Goal: Task Accomplishment & Management: Manage account settings

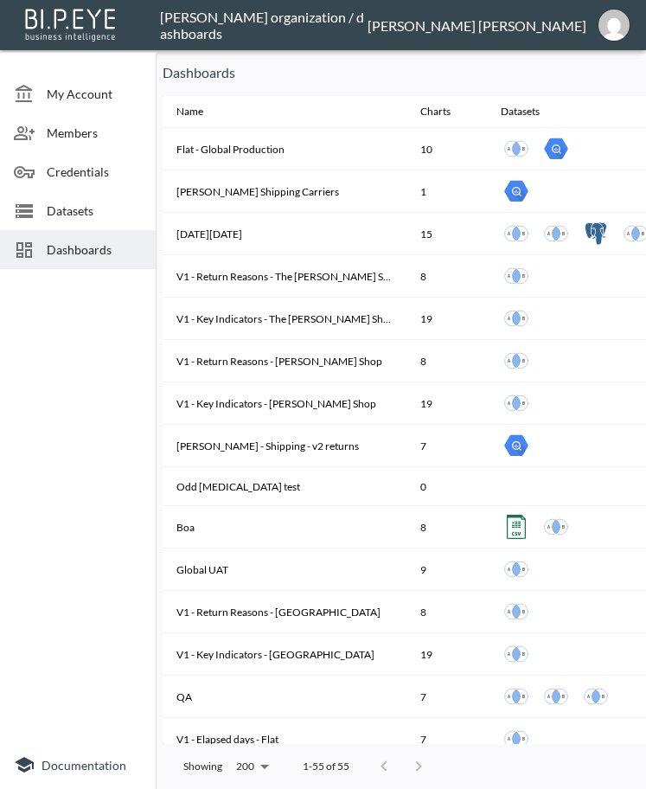
click at [99, 315] on div at bounding box center [78, 508] width 156 height 465
drag, startPoint x: 568, startPoint y: 73, endPoint x: 600, endPoint y: 63, distance: 32.6
click at [568, 73] on p "Dashboards" at bounding box center [440, 72] width 555 height 21
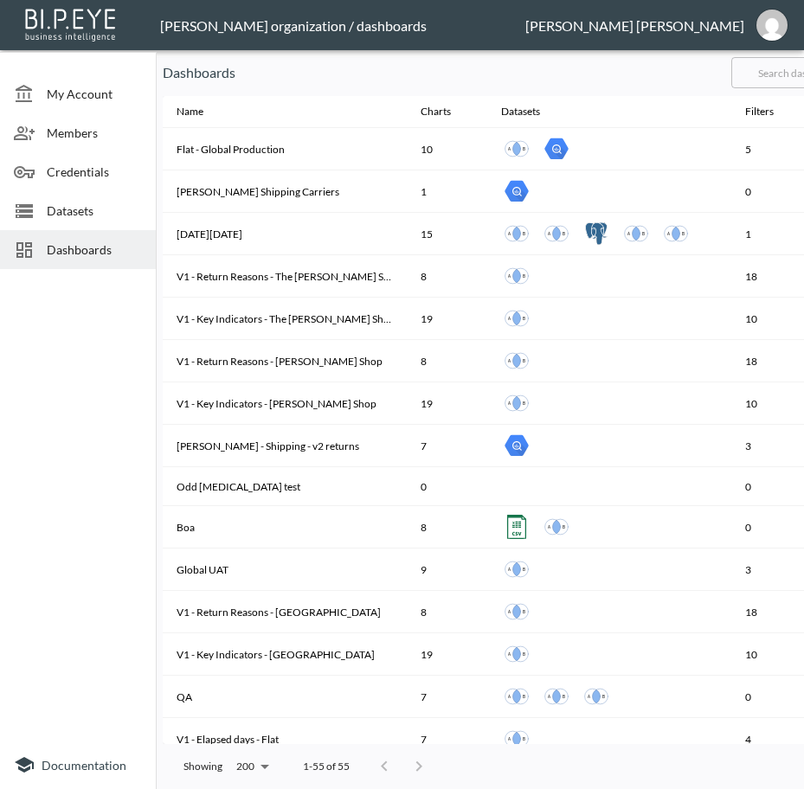
click at [785, 73] on input "text" at bounding box center [801, 72] width 140 height 43
type input "V2"
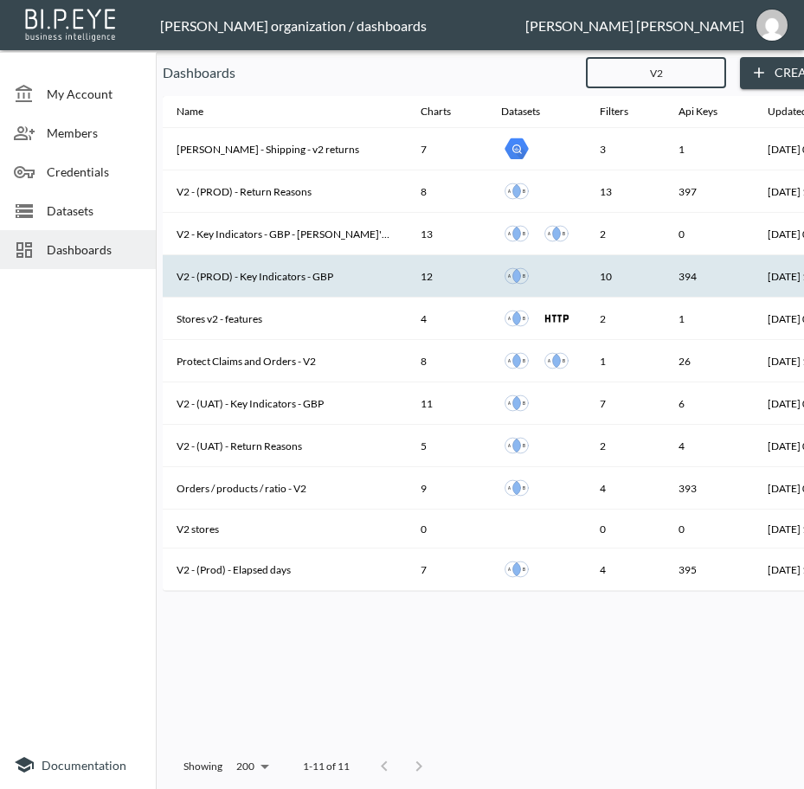
click at [299, 275] on th "V2 - (PROD) - Key Indicators - GBP" at bounding box center [285, 276] width 244 height 42
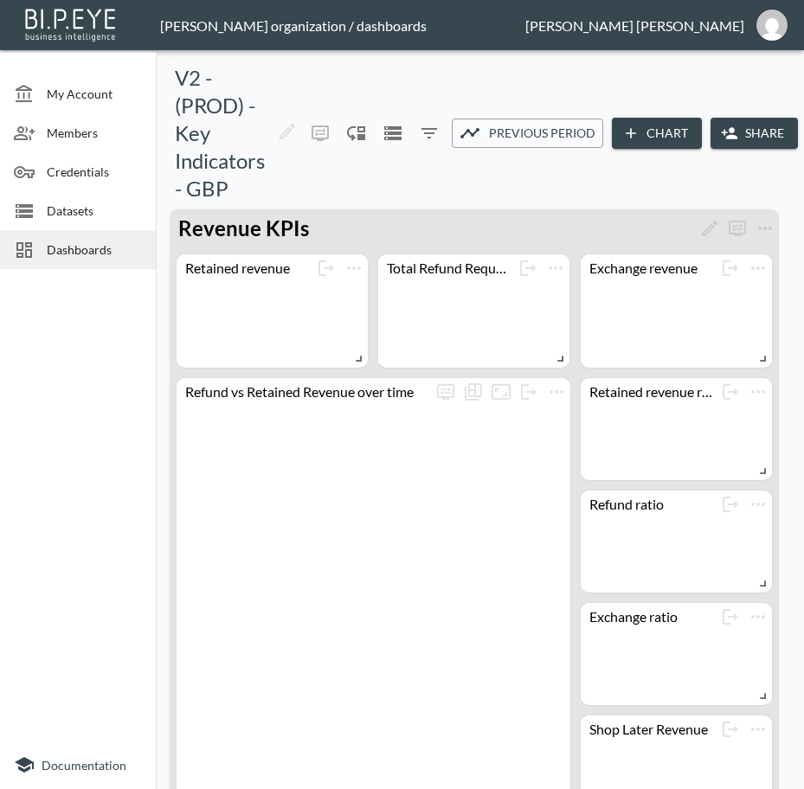
click at [745, 124] on button "Share" at bounding box center [753, 134] width 87 height 32
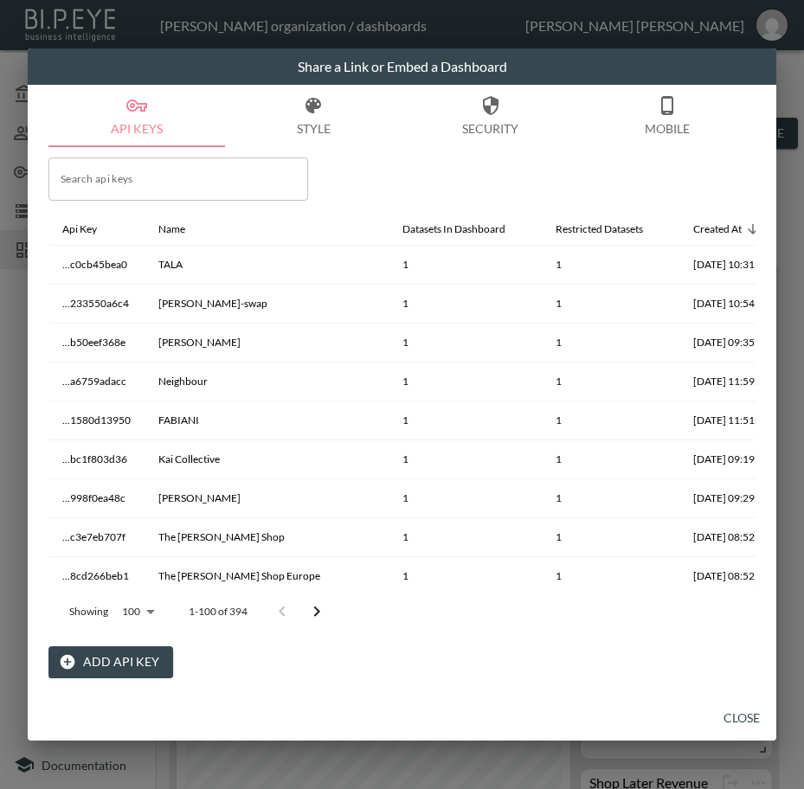
click at [118, 651] on button "Add API Key" at bounding box center [110, 662] width 125 height 32
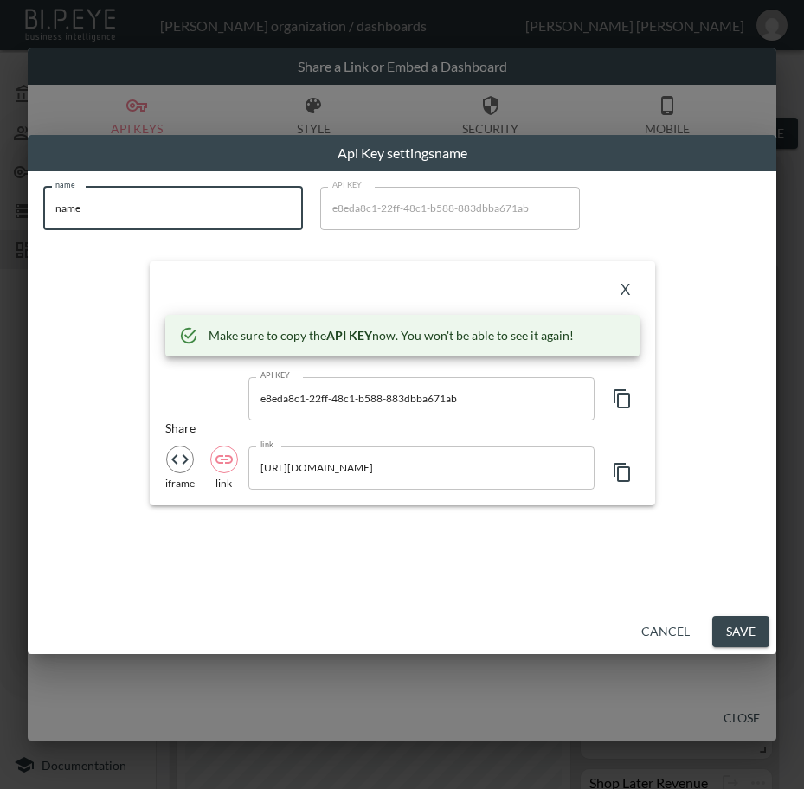
drag, startPoint x: 145, startPoint y: 209, endPoint x: 15, endPoint y: 207, distance: 130.7
click at [15, 207] on div "Api Key settings name name name name API KEY e8eda8c1-22ff-48c1-b588-883dbba671…" at bounding box center [402, 394] width 804 height 789
paste input "[PERSON_NAME] 1876"
type input "[PERSON_NAME] 1876"
click at [627, 398] on icon "button" at bounding box center [622, 398] width 21 height 21
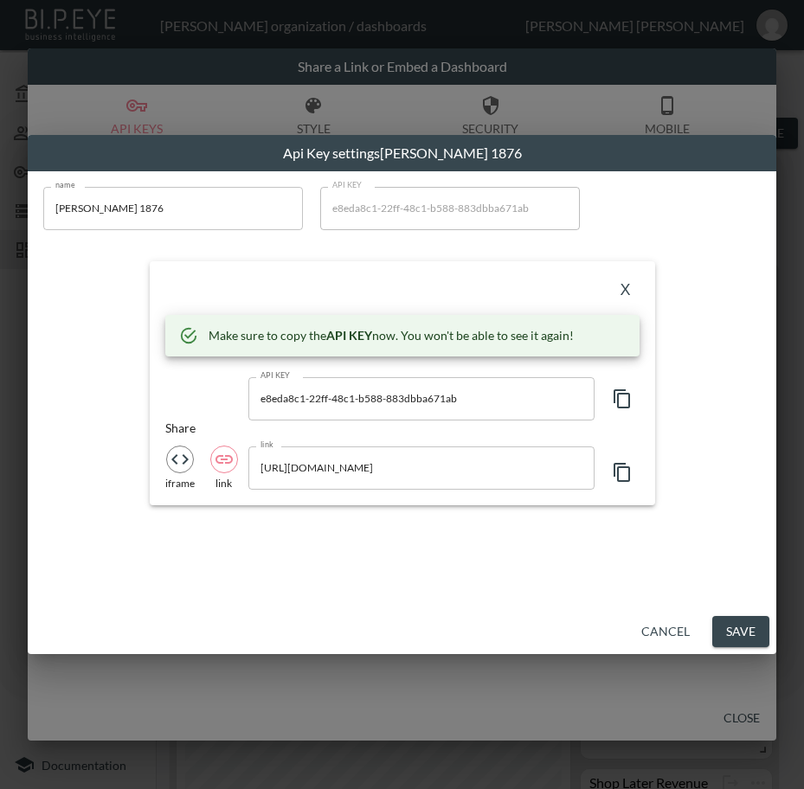
click at [627, 283] on button "X" at bounding box center [626, 291] width 28 height 28
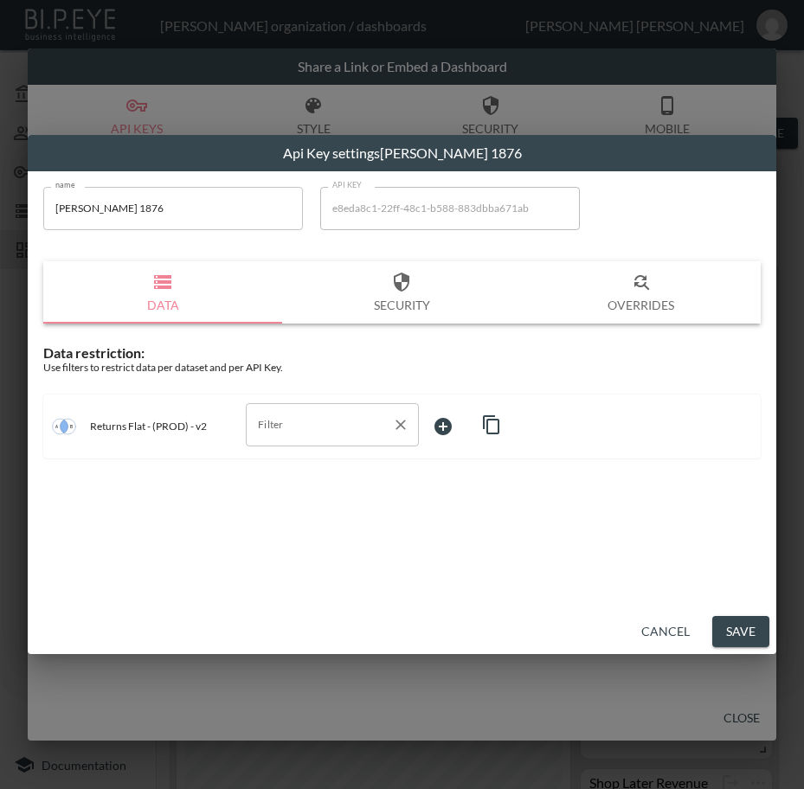
click at [291, 429] on input "Filter" at bounding box center [318, 425] width 131 height 28
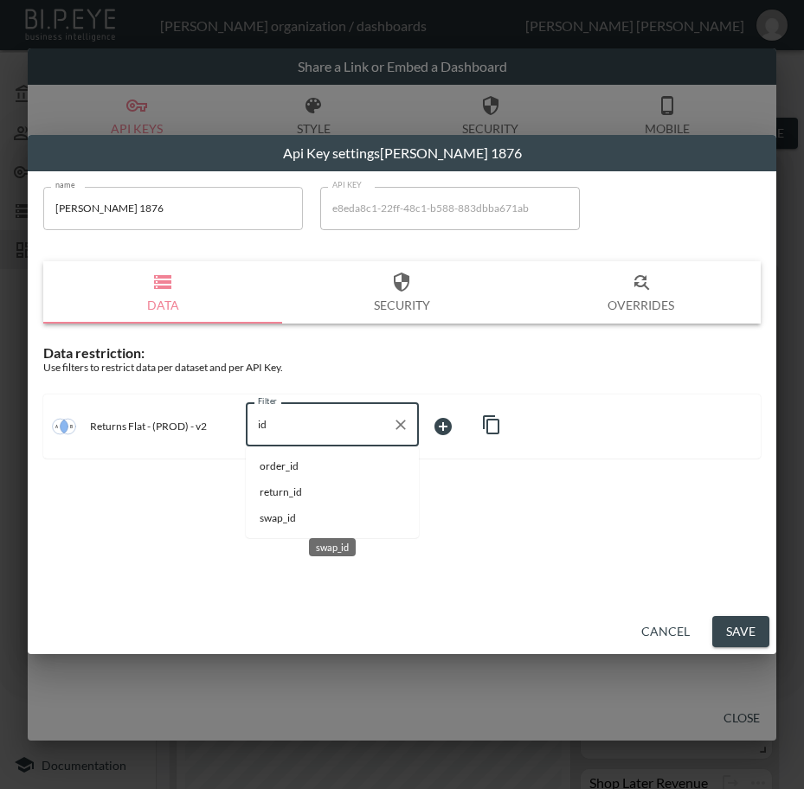
click at [292, 521] on span "swap_id" at bounding box center [332, 518] width 145 height 16
type input "swap_id"
click at [438, 425] on body "BI.P.EYE, Interactive Analytics Dashboards - app [PERSON_NAME] organization / d…" at bounding box center [402, 394] width 804 height 789
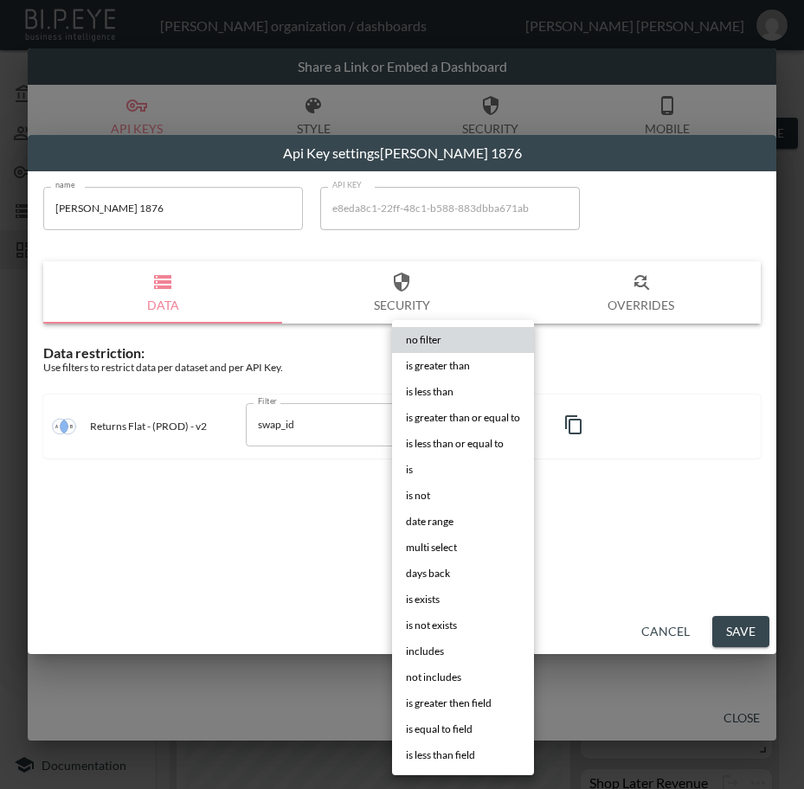
click at [415, 459] on li "is" at bounding box center [463, 470] width 142 height 26
type input "is"
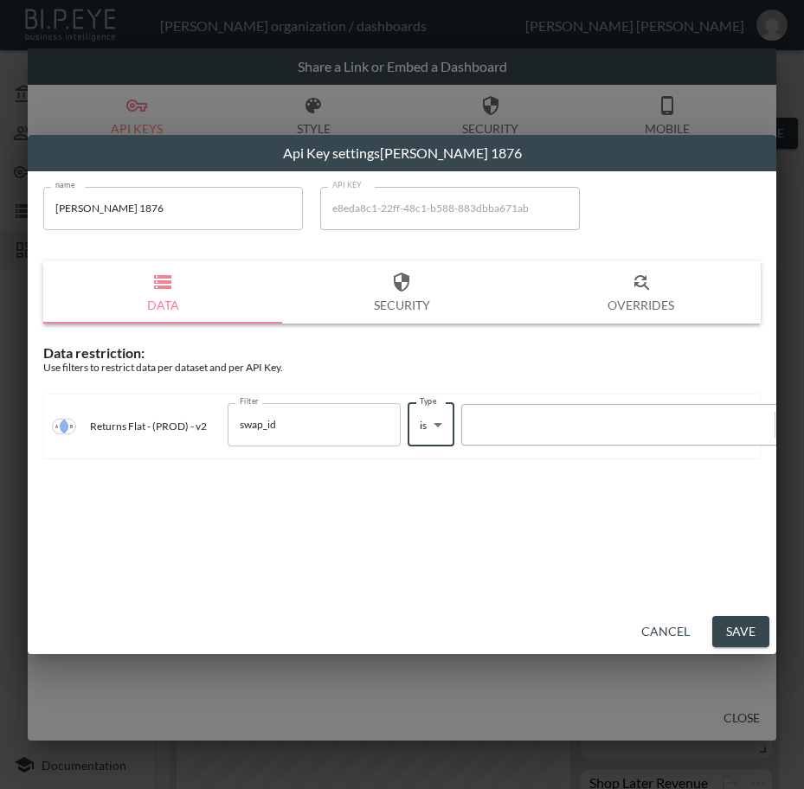
click at [543, 427] on div at bounding box center [618, 424] width 295 height 16
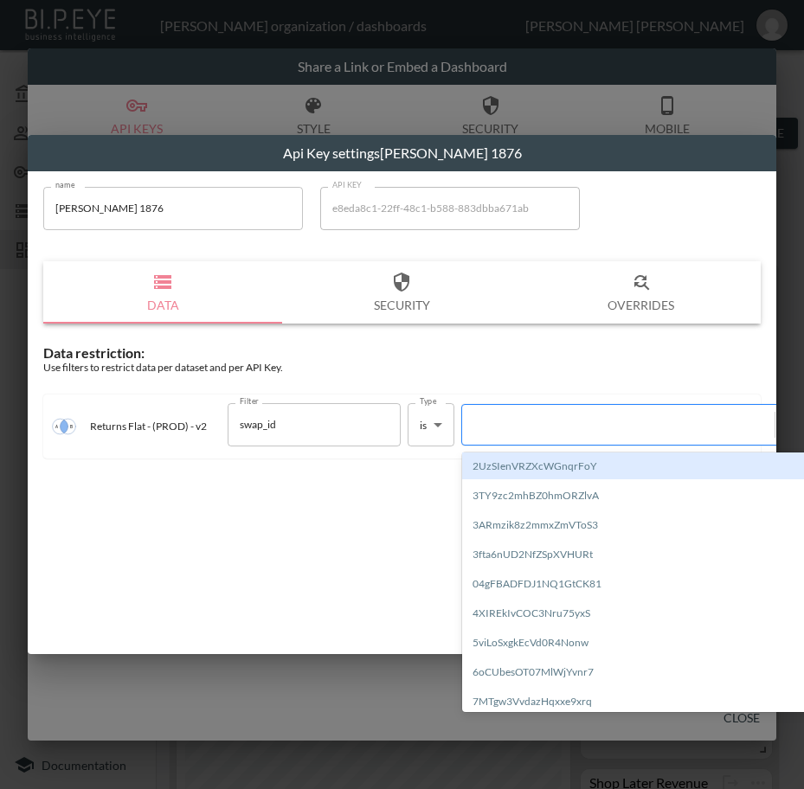
paste input "pXrTrn8EUOG9CUWgJ3Lb"
type input "pXrTrn8EUOG9CUWgJ3Lb"
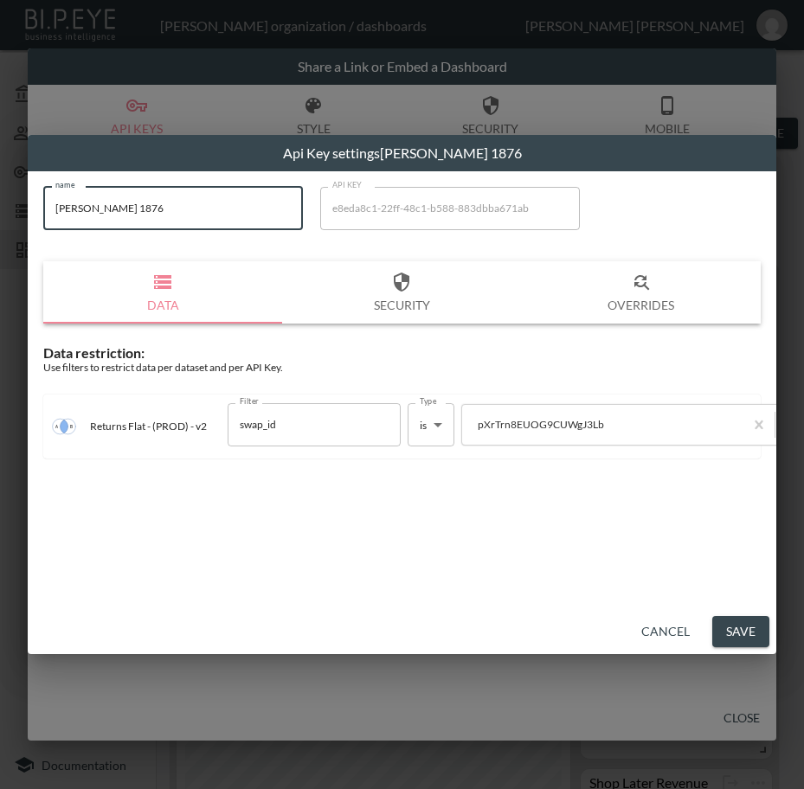
drag, startPoint x: 208, startPoint y: 213, endPoint x: 37, endPoint y: 208, distance: 170.5
click at [37, 208] on div "name [PERSON_NAME] 1876 name API KEY e8eda8c1-22ff-48c1-b588-883dbba671ab API K…" at bounding box center [402, 322] width 738 height 293
click at [741, 624] on button "Save" at bounding box center [740, 632] width 57 height 32
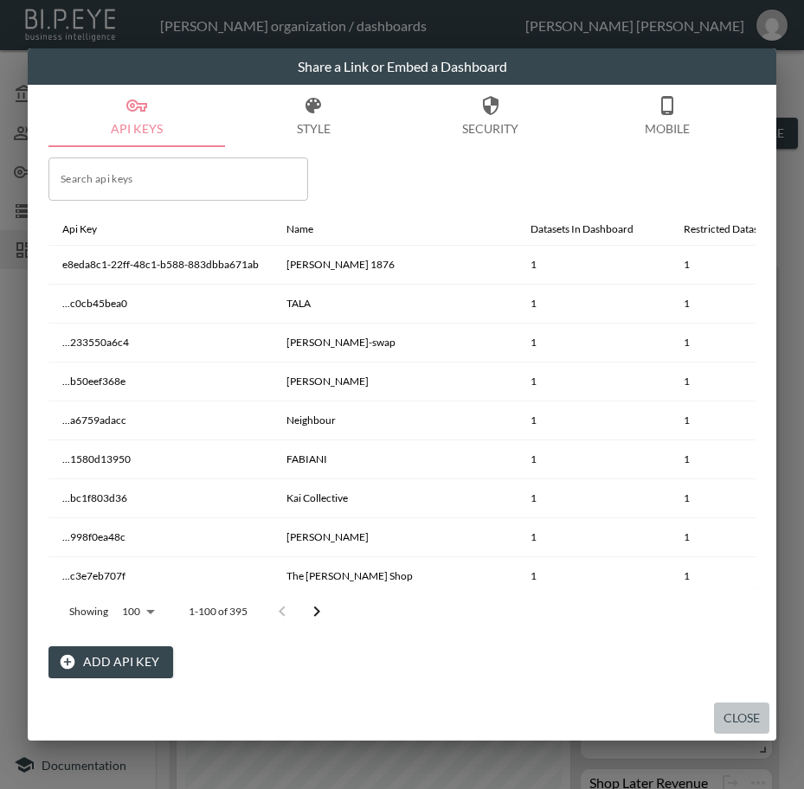
click at [740, 725] on button "Close" at bounding box center [741, 718] width 55 height 32
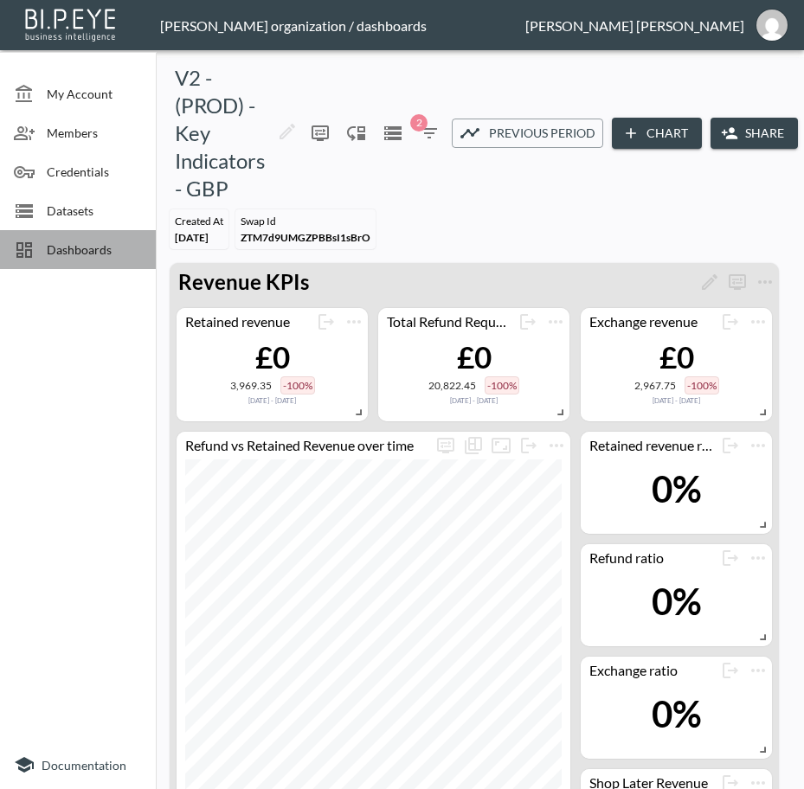
click at [63, 239] on div "Dashboards" at bounding box center [78, 249] width 156 height 39
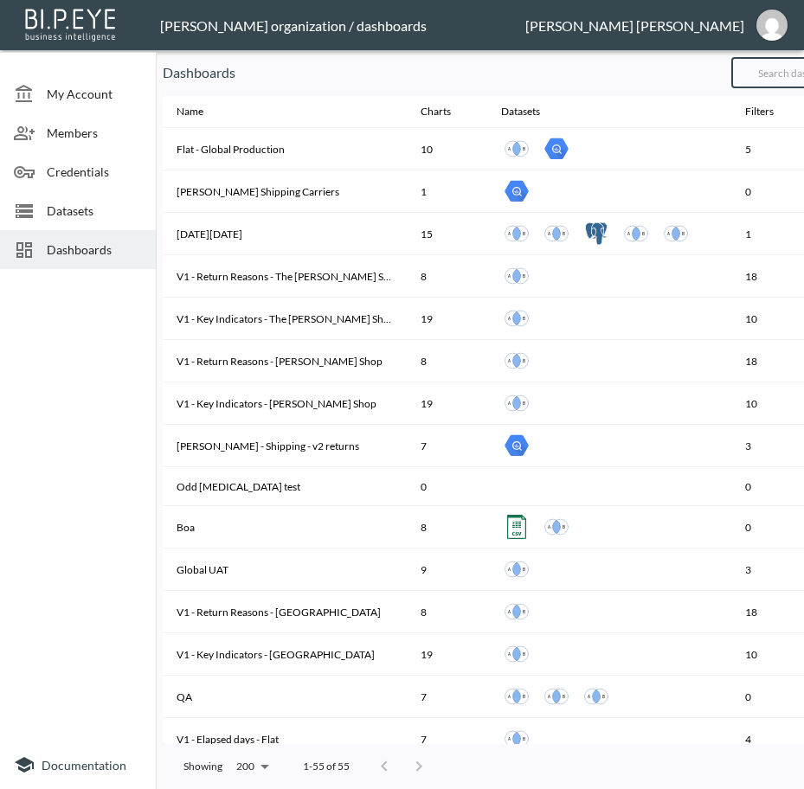
click at [789, 66] on input "text" at bounding box center [801, 72] width 140 height 43
click at [786, 67] on input "text" at bounding box center [801, 72] width 140 height 43
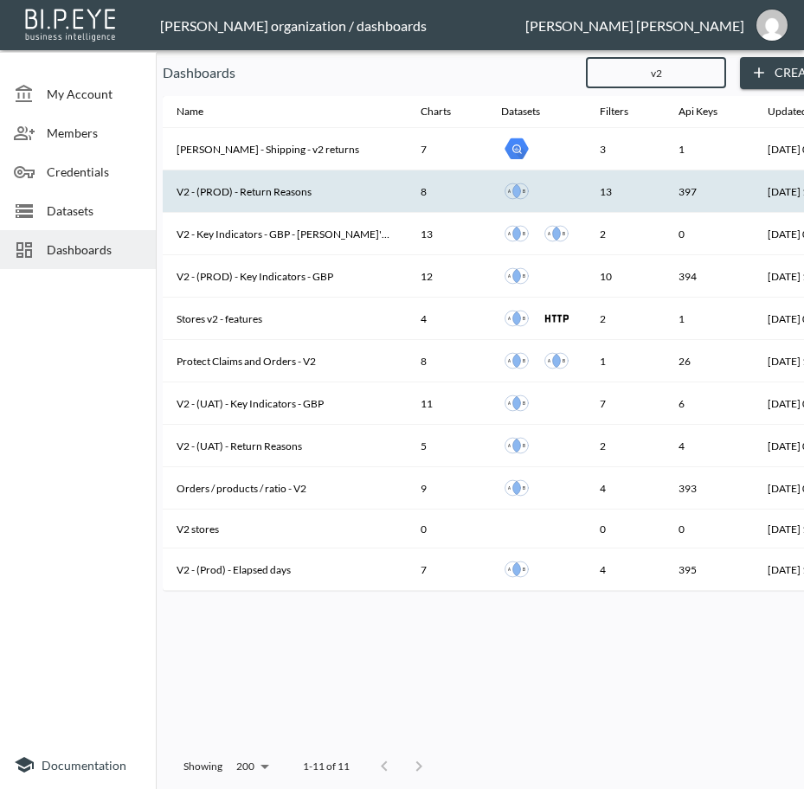
type input "v2"
click at [294, 192] on th "V2 - (PROD) - Return Reasons" at bounding box center [285, 191] width 244 height 42
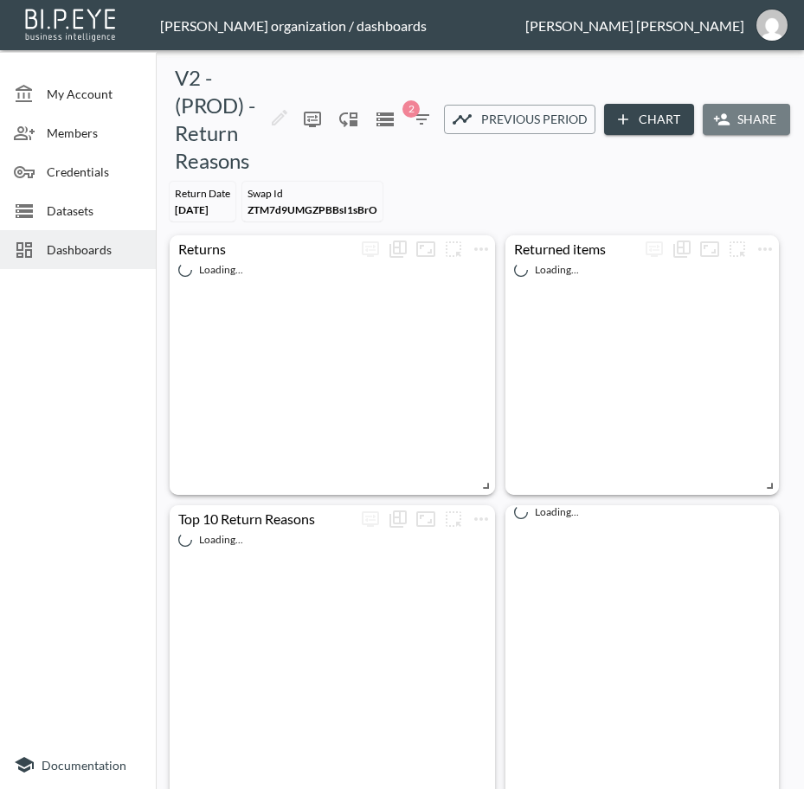
click at [730, 104] on button "Share" at bounding box center [745, 120] width 87 height 32
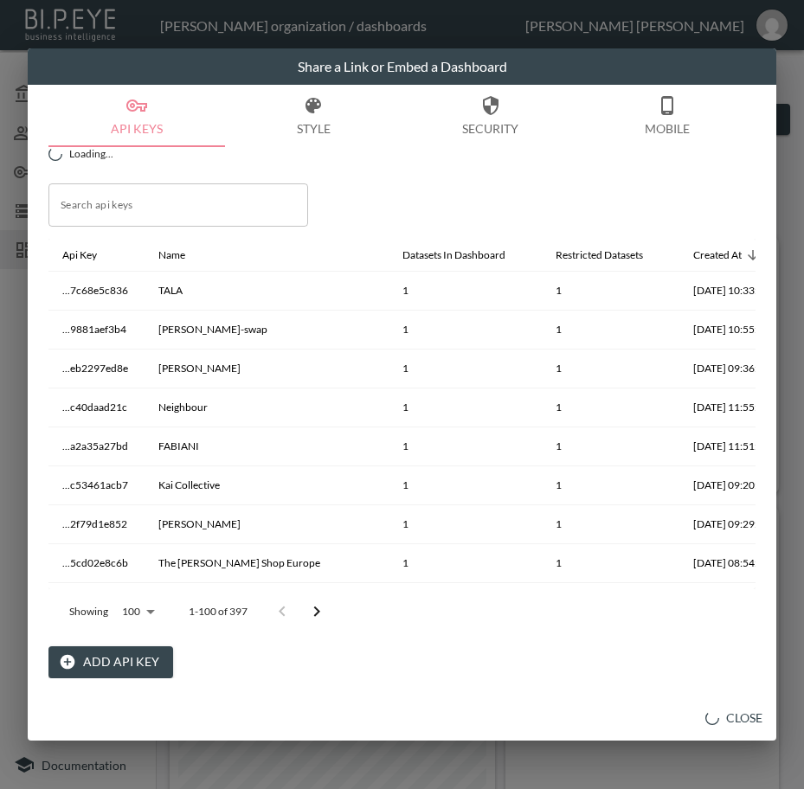
click at [116, 653] on button "Add API Key" at bounding box center [110, 662] width 125 height 32
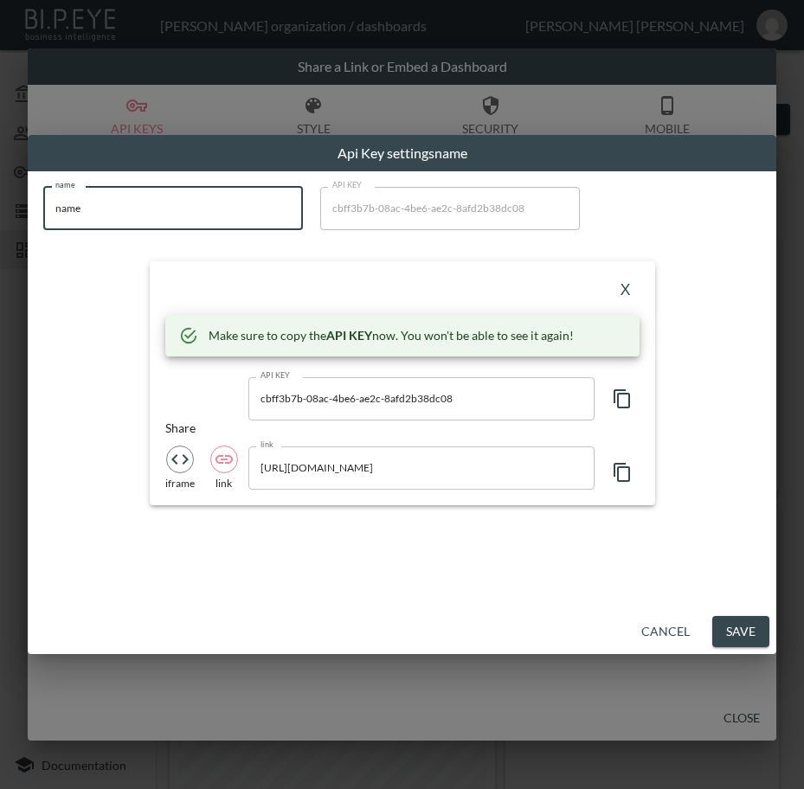
drag, startPoint x: 155, startPoint y: 211, endPoint x: 14, endPoint y: 229, distance: 142.2
click at [14, 229] on div "Api Key settings name name name name API KEY cbff3b7b-08ac-4be6-ae2c-8afd2b38dc…" at bounding box center [402, 394] width 804 height 789
paste input "[PERSON_NAME] 1876"
type input "[PERSON_NAME] 1876"
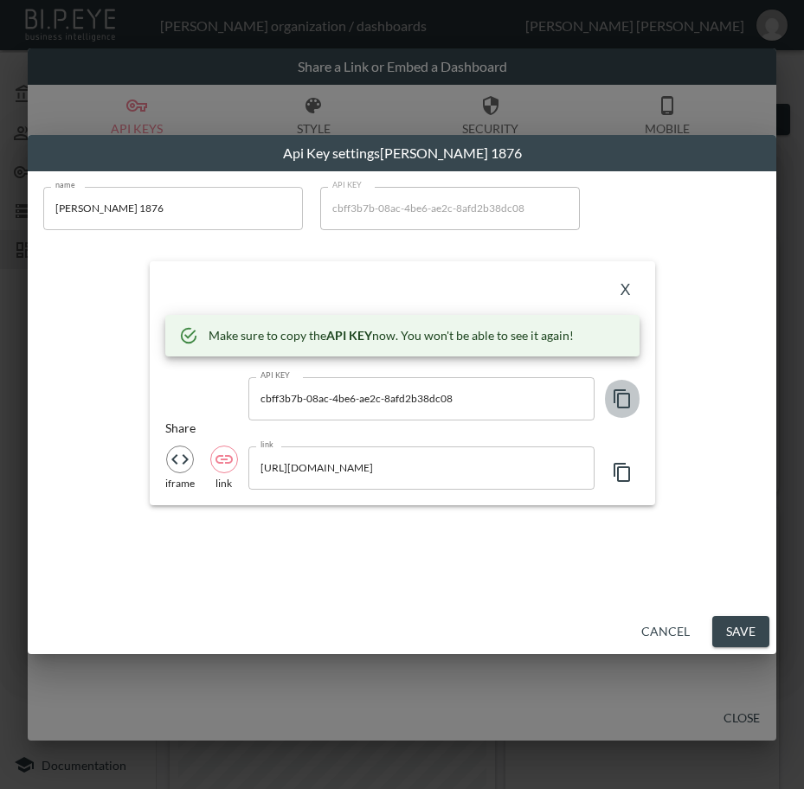
click at [623, 404] on icon "button" at bounding box center [622, 398] width 21 height 21
drag, startPoint x: 629, startPoint y: 296, endPoint x: 788, endPoint y: 317, distance: 160.6
click at [629, 296] on button "X" at bounding box center [626, 291] width 28 height 28
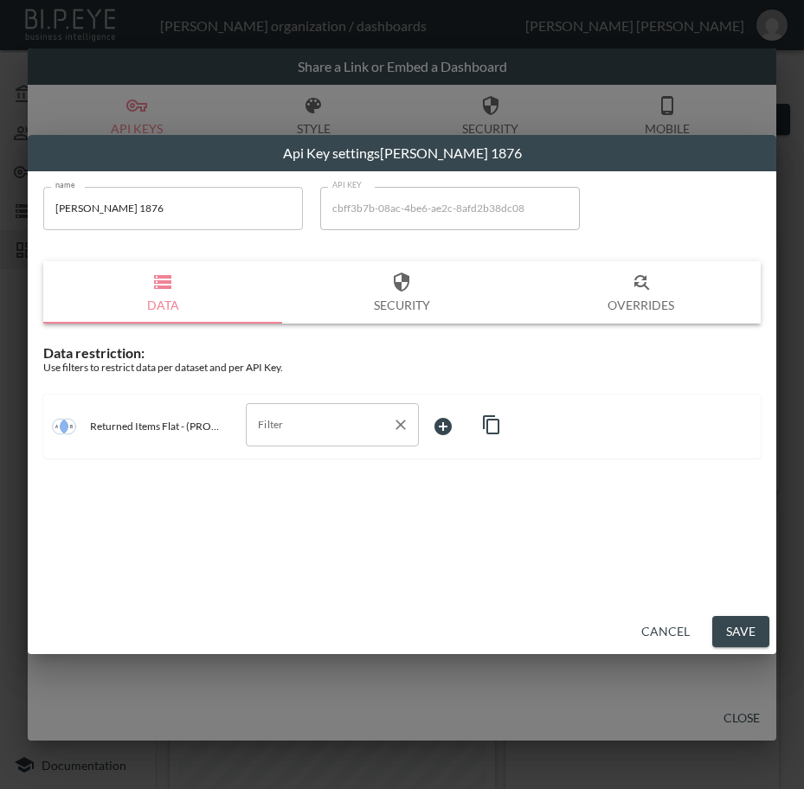
click at [340, 426] on input "Filter" at bounding box center [318, 425] width 131 height 28
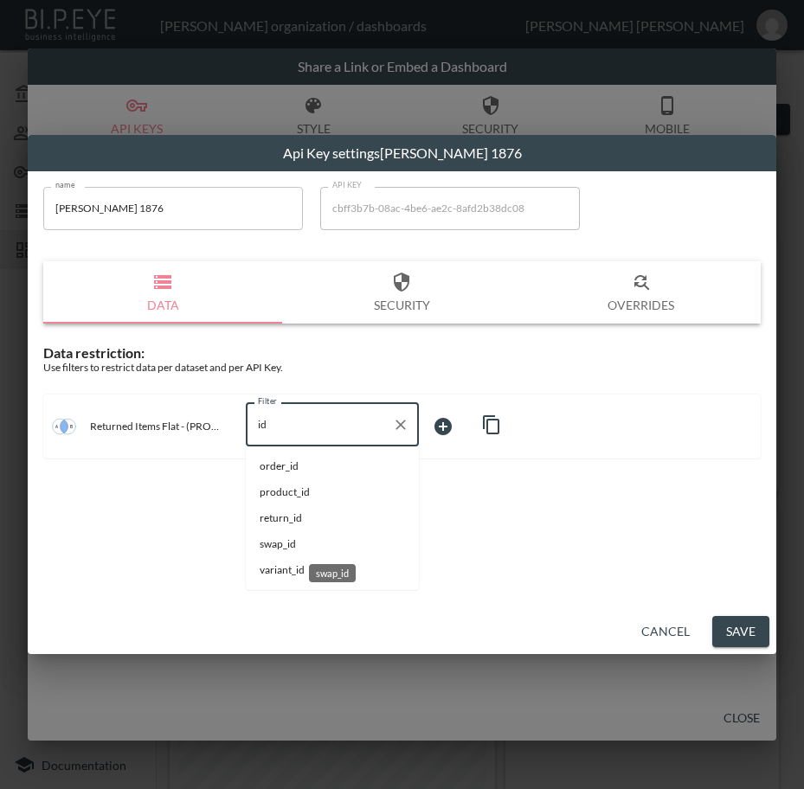
click at [297, 543] on span "swap_id" at bounding box center [332, 544] width 145 height 16
type input "swap_id"
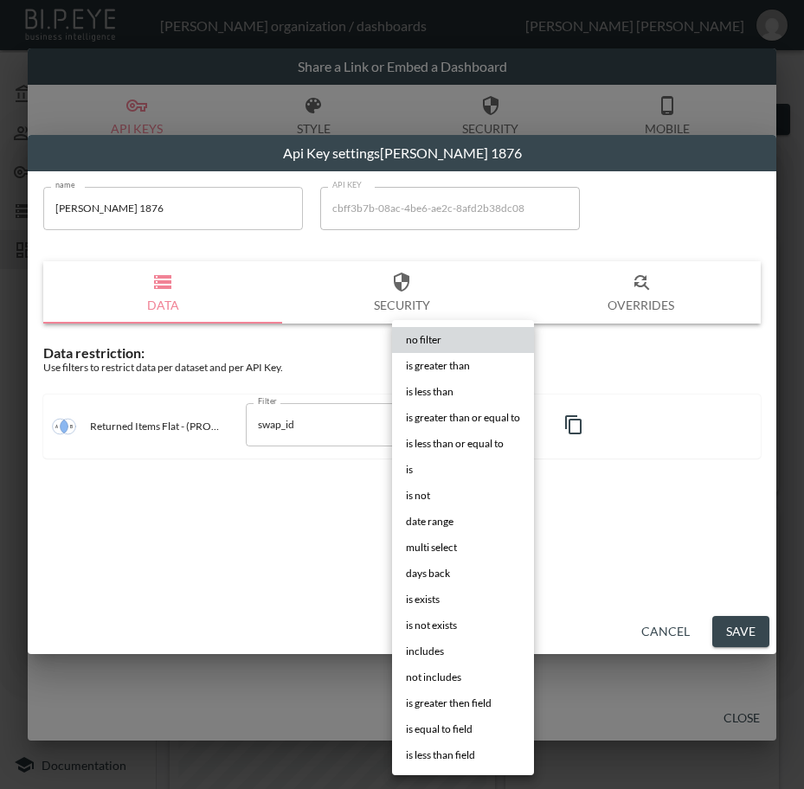
click at [472, 427] on body "BI.P.EYE, Interactive Analytics Dashboards - app [PERSON_NAME] organization / d…" at bounding box center [402, 394] width 804 height 789
click at [438, 460] on li "is" at bounding box center [463, 470] width 142 height 26
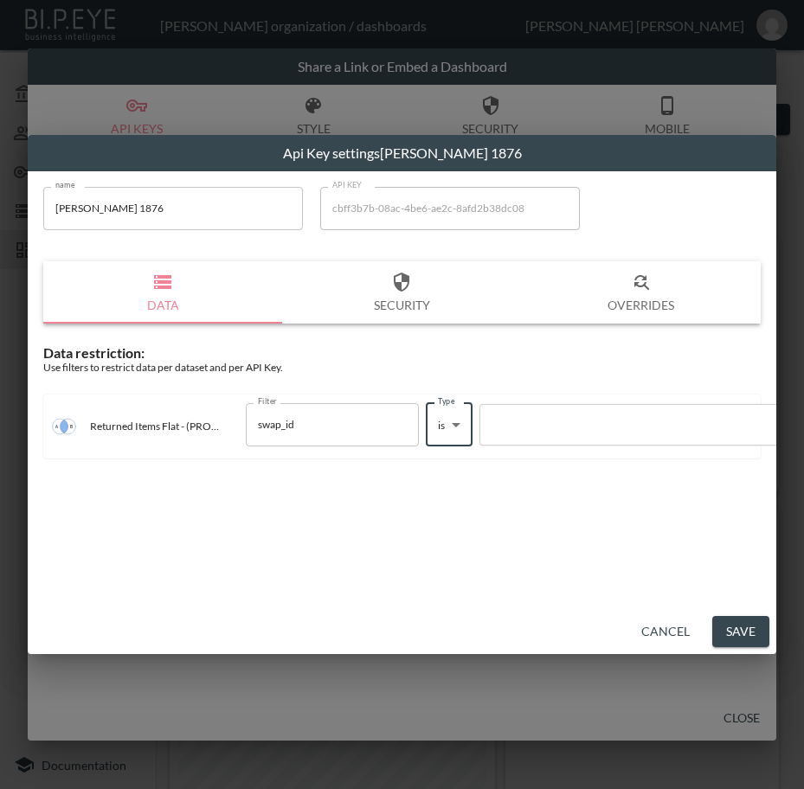
type input "is"
click at [566, 420] on div at bounding box center [636, 424] width 295 height 16
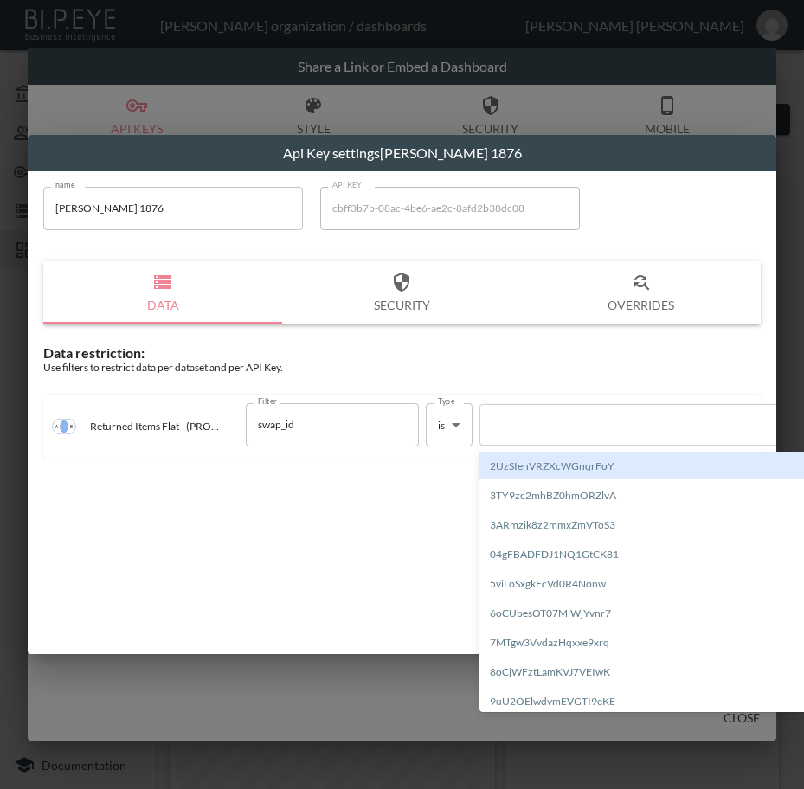
paste input "pXrTrn8EUOG9CUWgJ3Lb"
type input "pXrTrn8EUOG9CUWgJ3Lb"
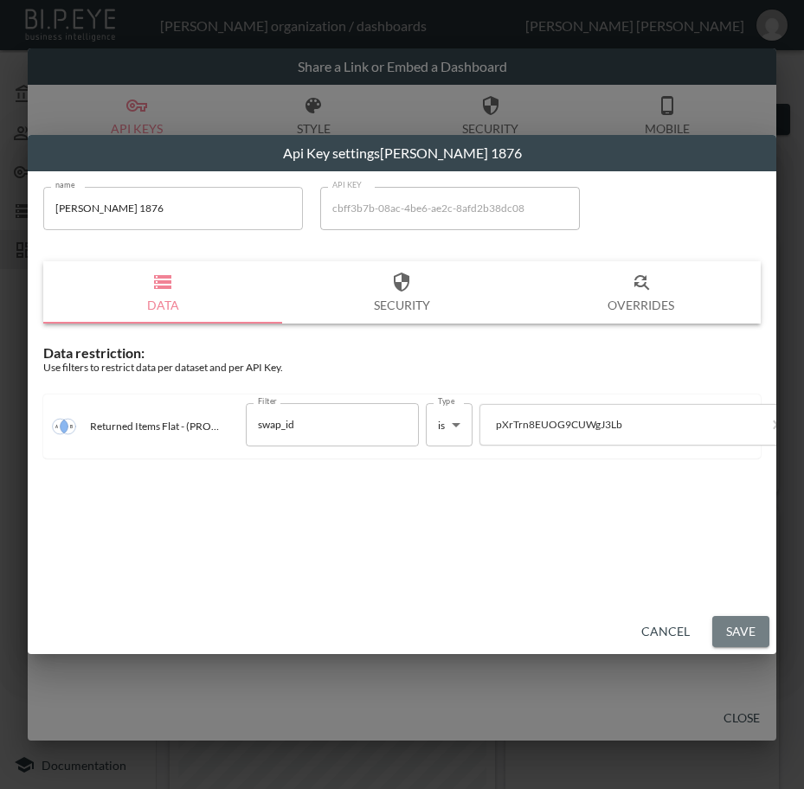
click at [746, 628] on button "Save" at bounding box center [740, 632] width 57 height 32
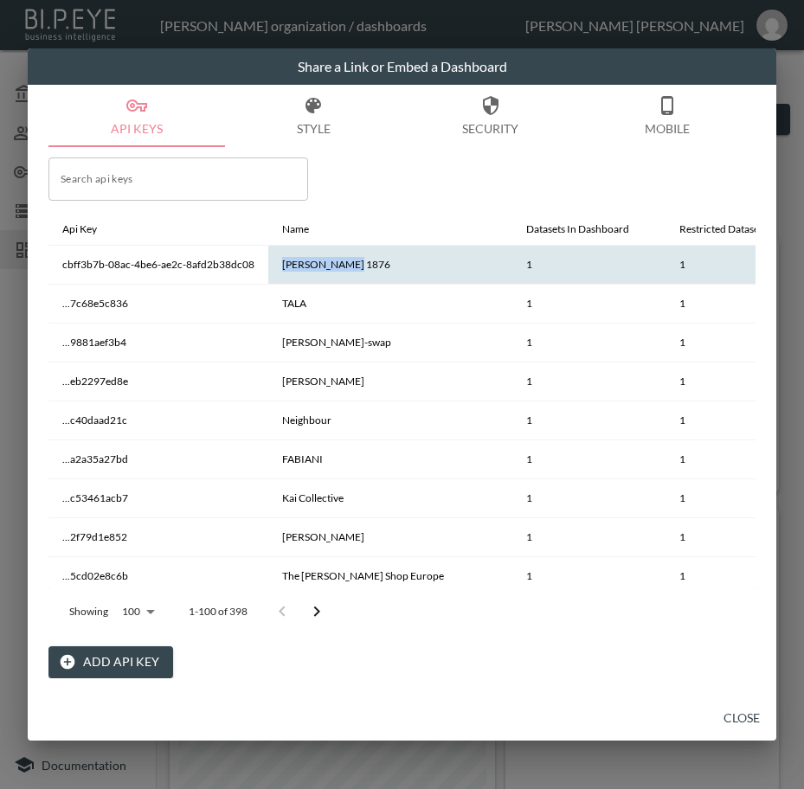
drag, startPoint x: 369, startPoint y: 264, endPoint x: 274, endPoint y: 267, distance: 94.4
click at [274, 267] on th "[PERSON_NAME] 1876" at bounding box center [390, 265] width 244 height 39
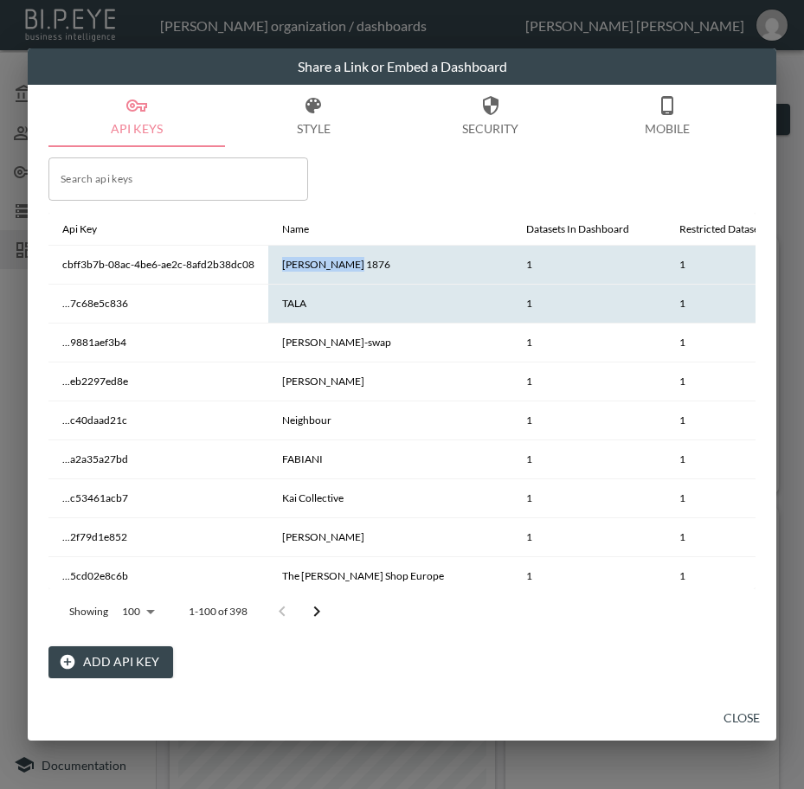
copy th "[PERSON_NAME] 1876"
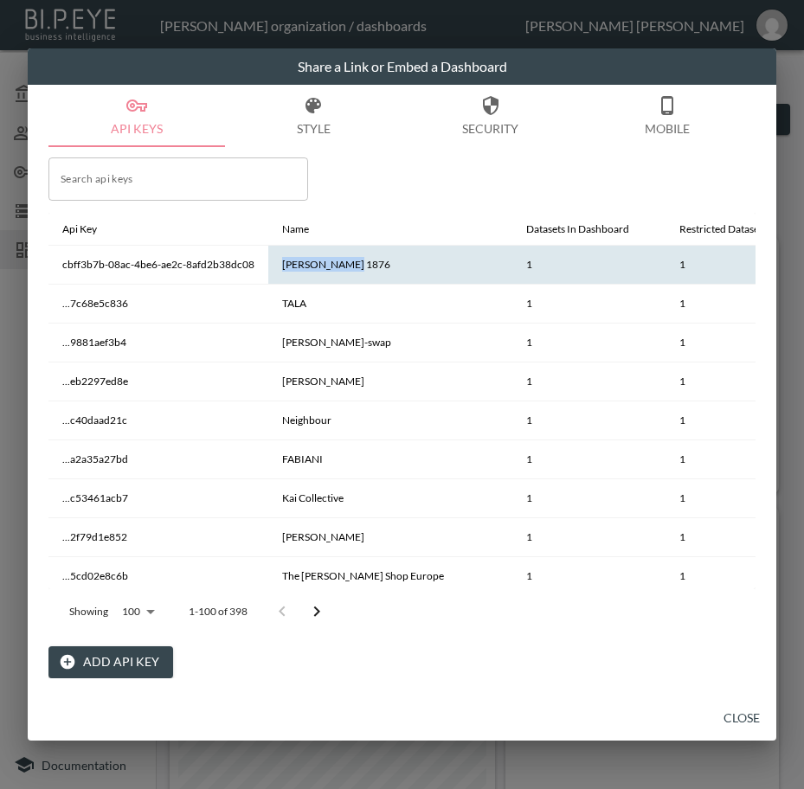
click at [743, 715] on button "Close" at bounding box center [741, 718] width 55 height 32
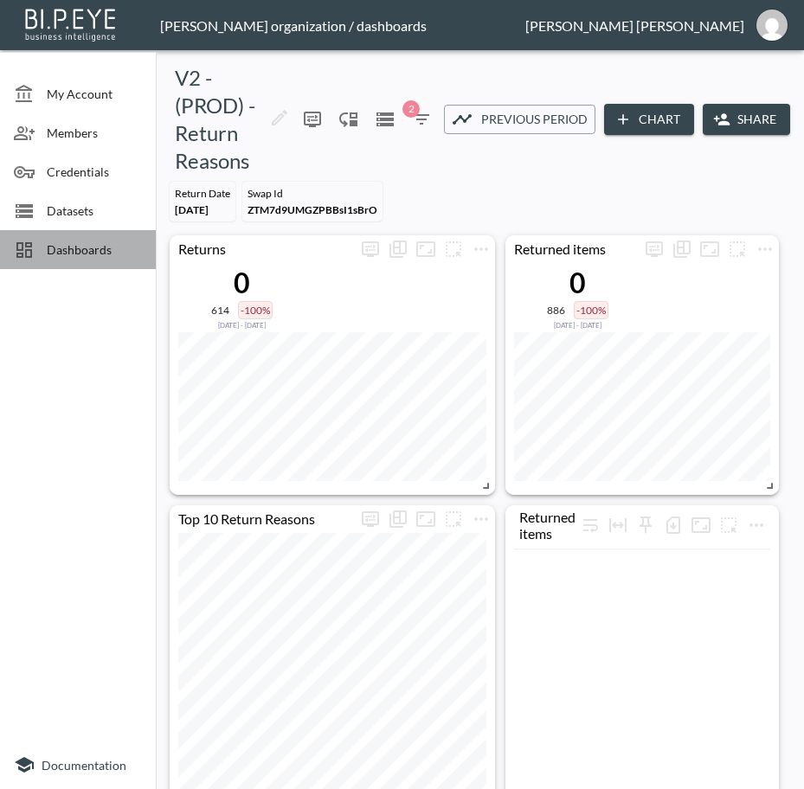
click at [101, 252] on span "Dashboards" at bounding box center [94, 249] width 95 height 18
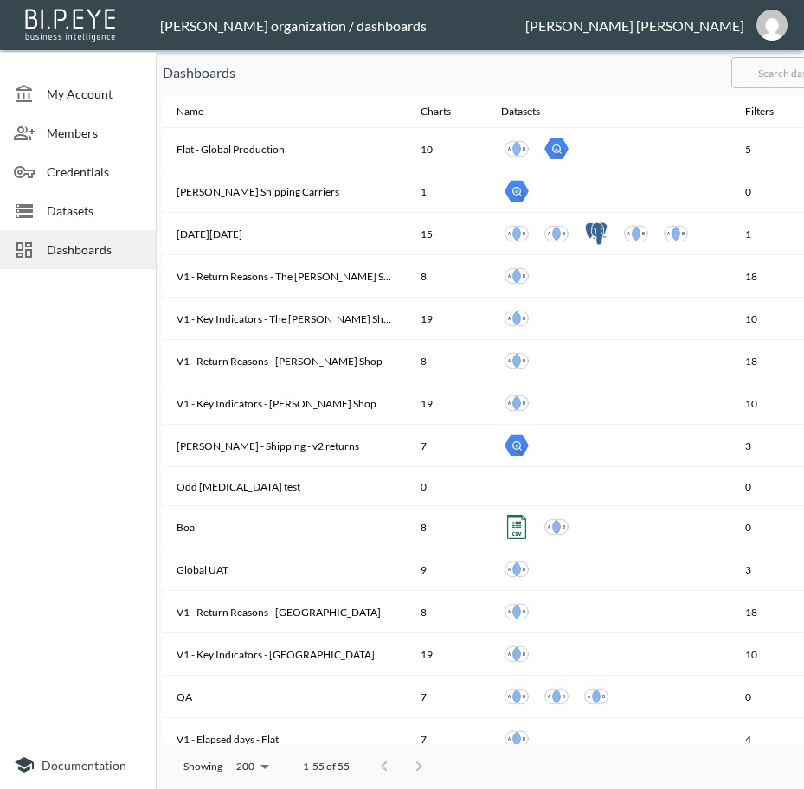
click at [792, 71] on input "text" at bounding box center [801, 72] width 140 height 43
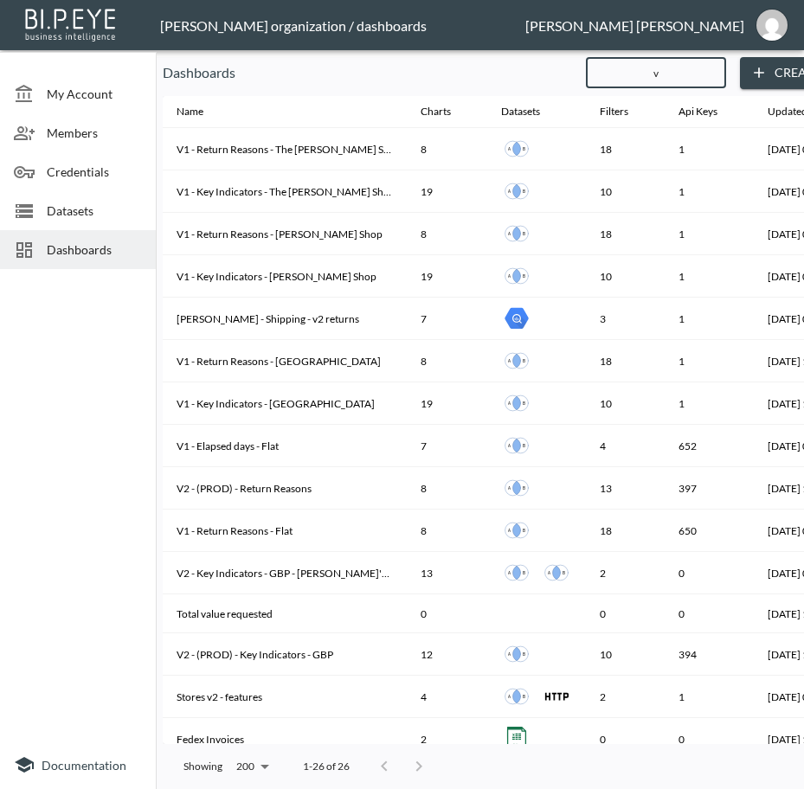
type input "v2"
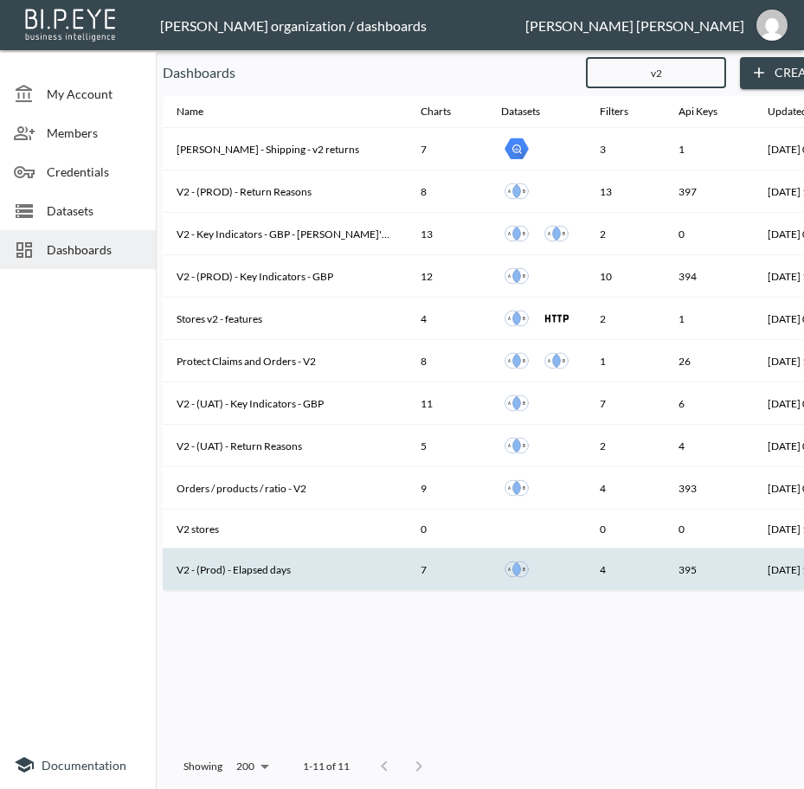
click at [298, 569] on th "V2 - (Prod) - Elapsed days" at bounding box center [285, 569] width 244 height 42
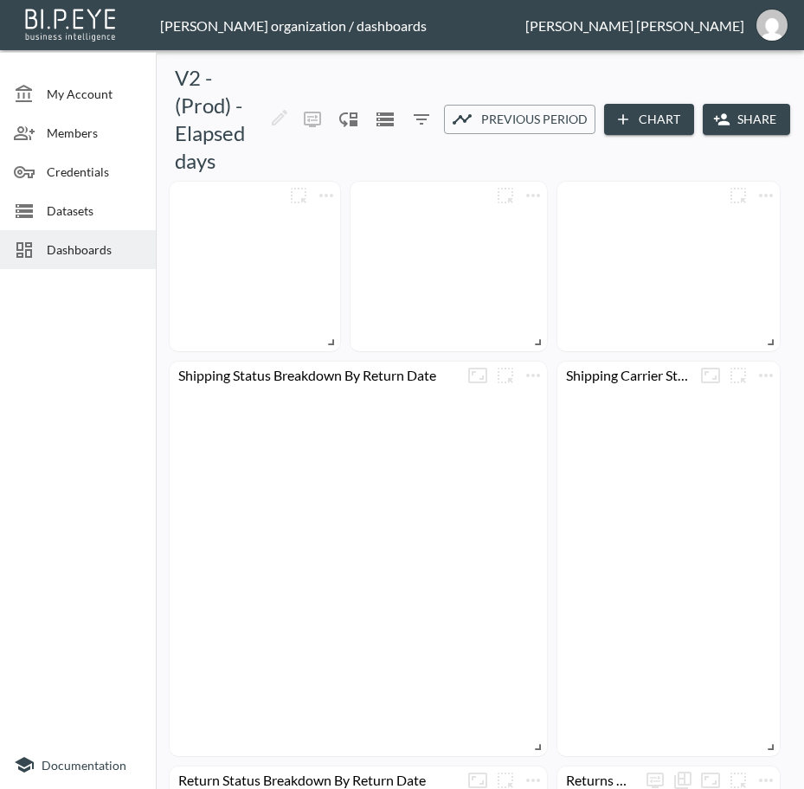
click at [753, 119] on button "Share" at bounding box center [745, 120] width 87 height 32
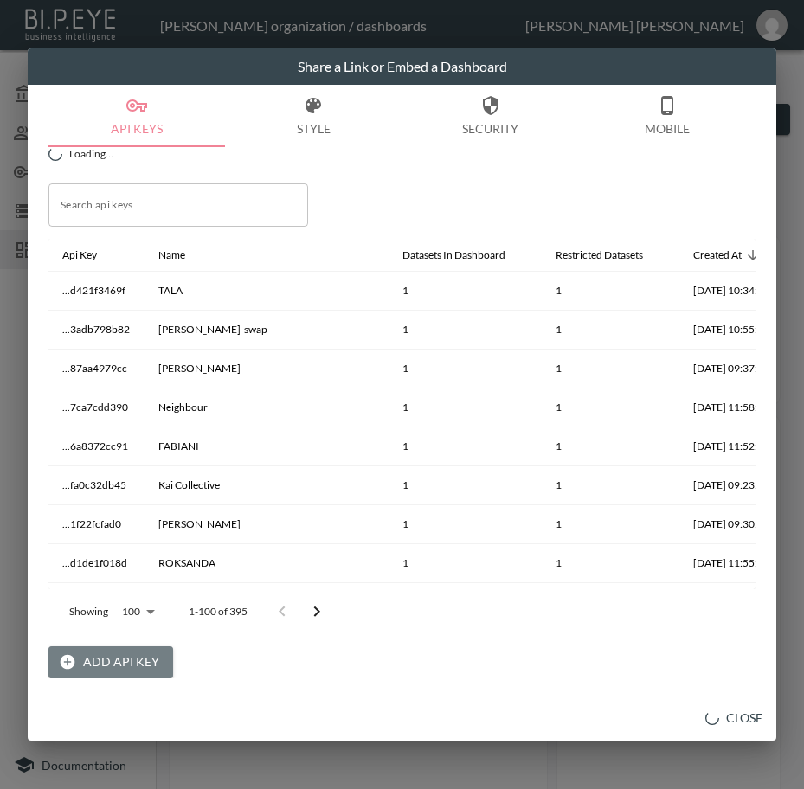
click at [112, 656] on button "Add API Key" at bounding box center [110, 662] width 125 height 32
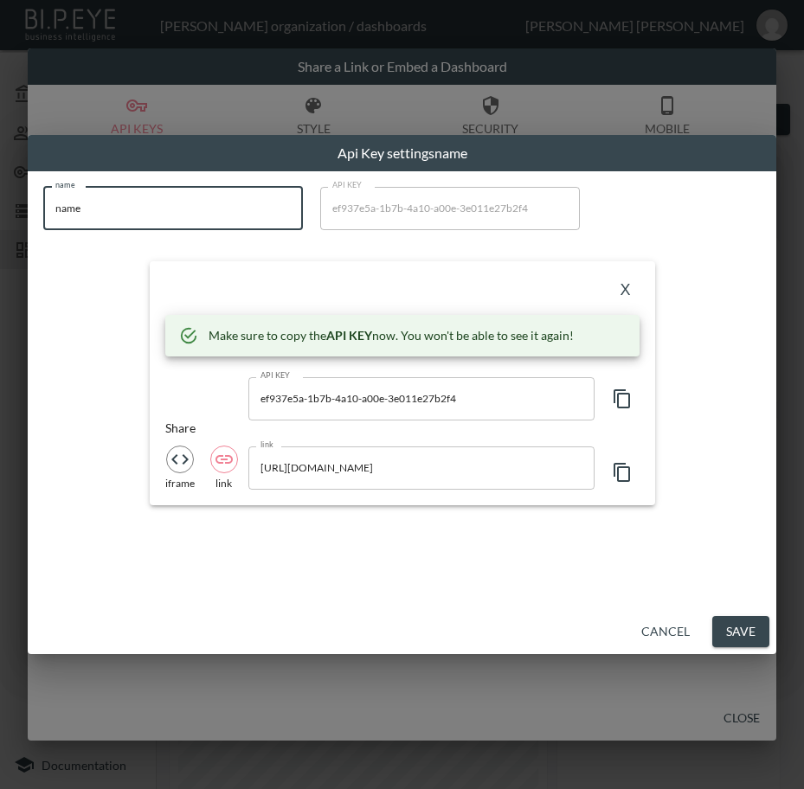
drag, startPoint x: 108, startPoint y: 205, endPoint x: 0, endPoint y: 236, distance: 112.5
click at [0, 221] on html "BI.P.EYE, Interactive Analytics Dashboards - app [PERSON_NAME] organization / d…" at bounding box center [402, 394] width 804 height 789
paste input "[PERSON_NAME] 1876"
type input "[PERSON_NAME] 1876"
click at [625, 394] on icon "button" at bounding box center [622, 398] width 21 height 21
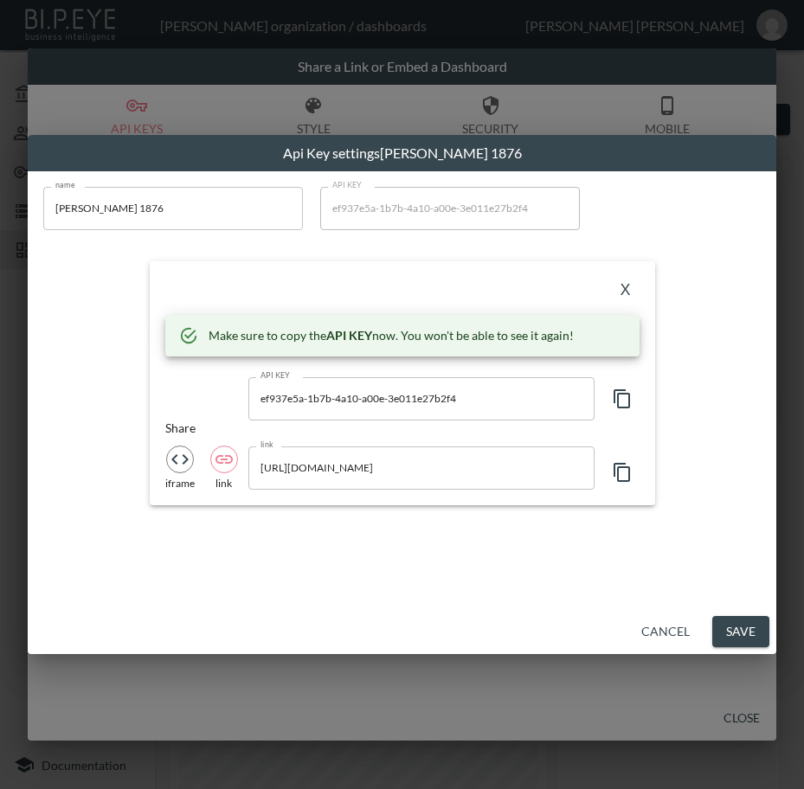
click at [619, 288] on button "X" at bounding box center [626, 291] width 28 height 28
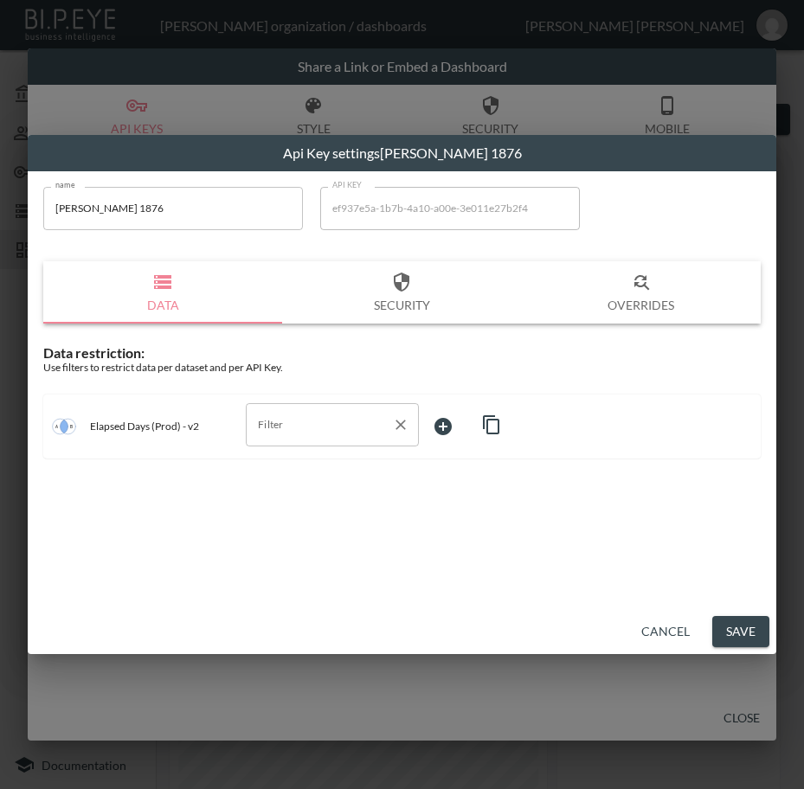
click at [353, 427] on input "Filter" at bounding box center [318, 425] width 131 height 28
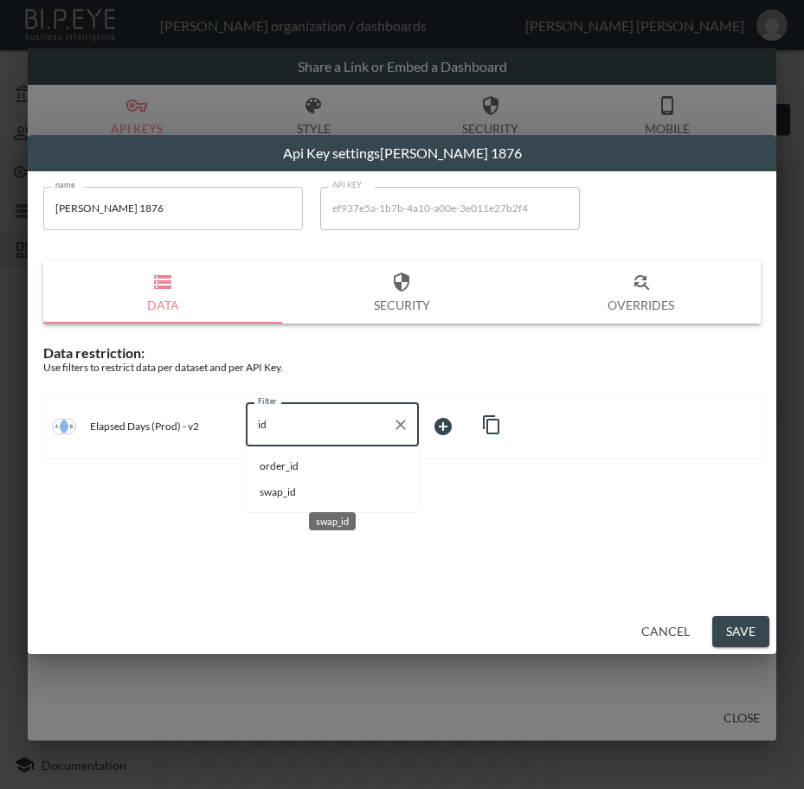
click at [290, 492] on span "swap_id" at bounding box center [332, 492] width 145 height 16
type input "swap_id"
click at [461, 427] on body "BI.P.EYE, Interactive Analytics Dashboards - app [PERSON_NAME] organization / d…" at bounding box center [402, 394] width 804 height 789
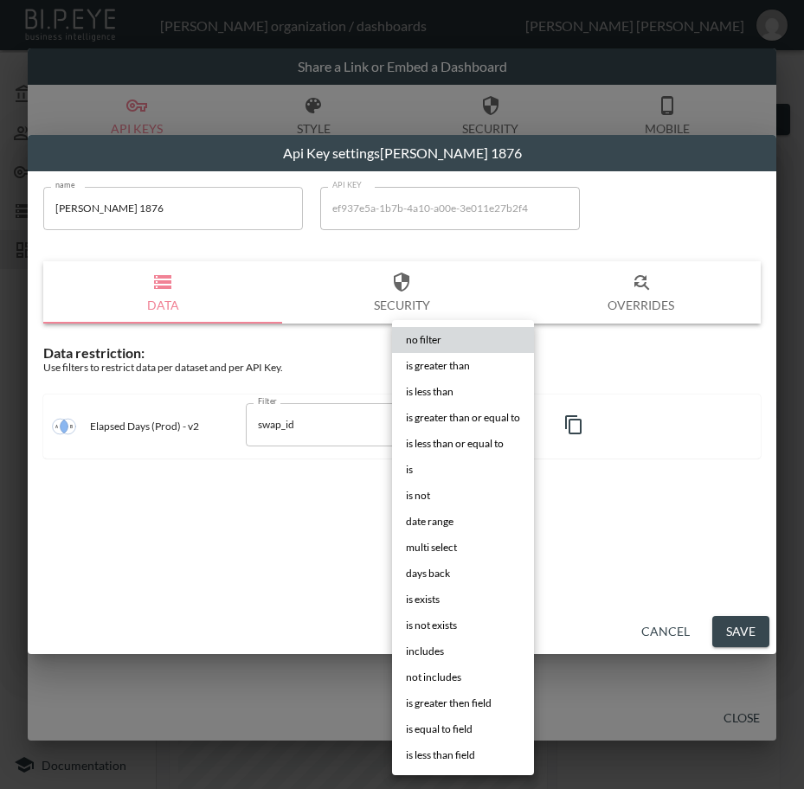
click at [438, 463] on li "is" at bounding box center [463, 470] width 142 height 26
type input "is"
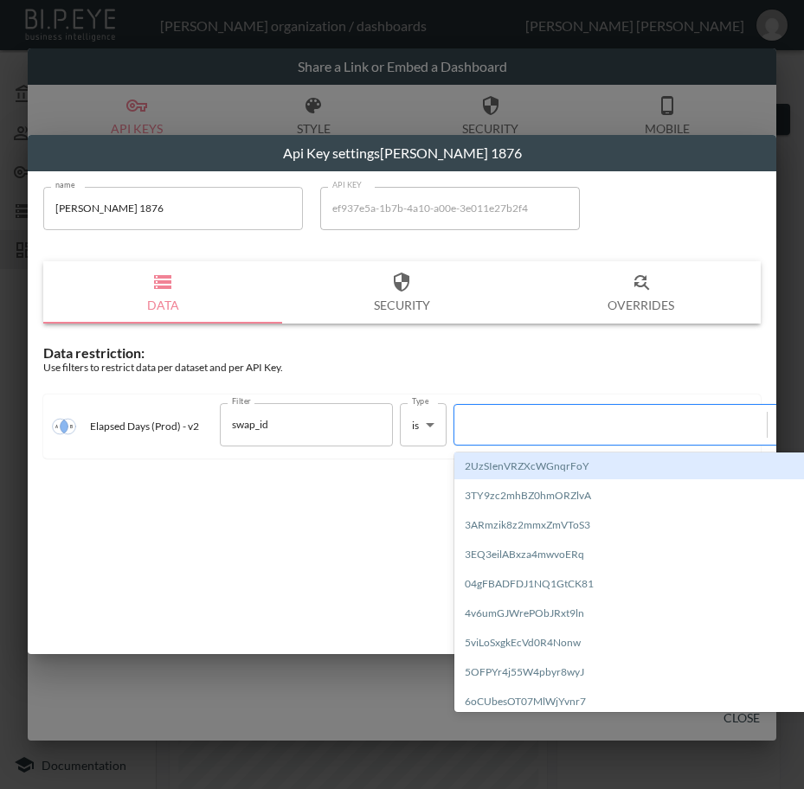
click at [573, 426] on div at bounding box center [610, 424] width 295 height 16
paste input "pXrTrn8EUOG9CUWgJ3Lb"
type input "pXrTrn8EUOG9CUWgJ3Lb"
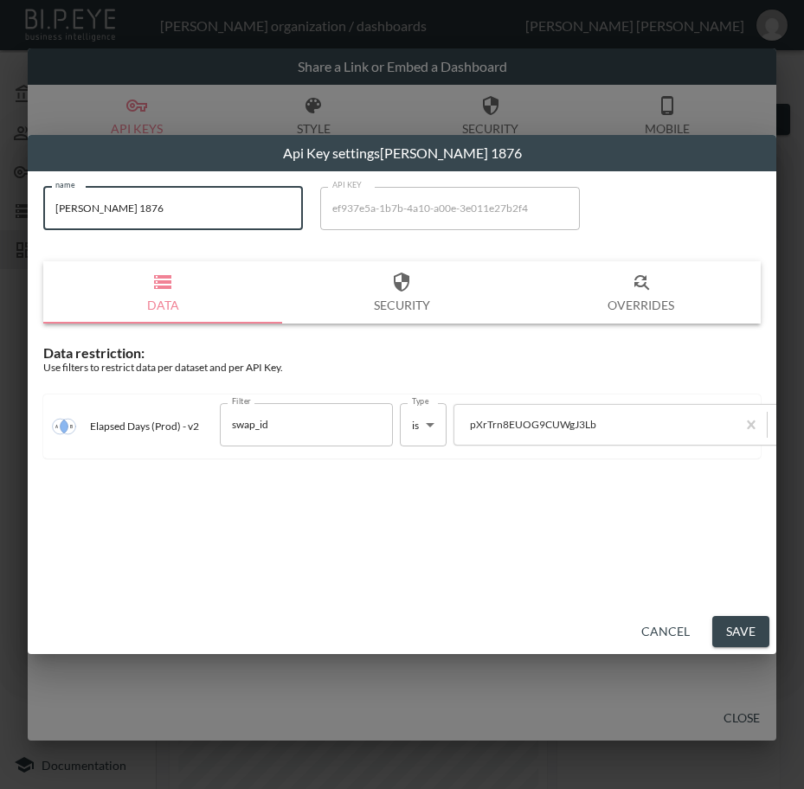
drag, startPoint x: 164, startPoint y: 213, endPoint x: -1, endPoint y: 221, distance: 165.5
click at [0, 221] on html "BI.P.EYE, Interactive Analytics Dashboards - app [PERSON_NAME] organization / d…" at bounding box center [402, 394] width 804 height 789
click at [734, 626] on button "Save" at bounding box center [740, 632] width 57 height 32
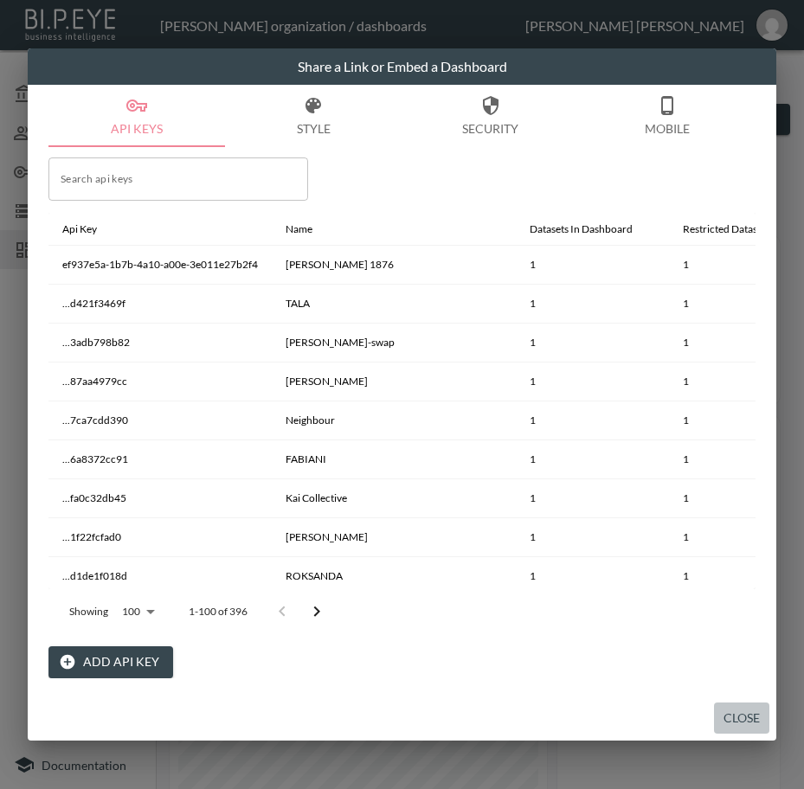
click at [742, 717] on button "Close" at bounding box center [741, 718] width 55 height 32
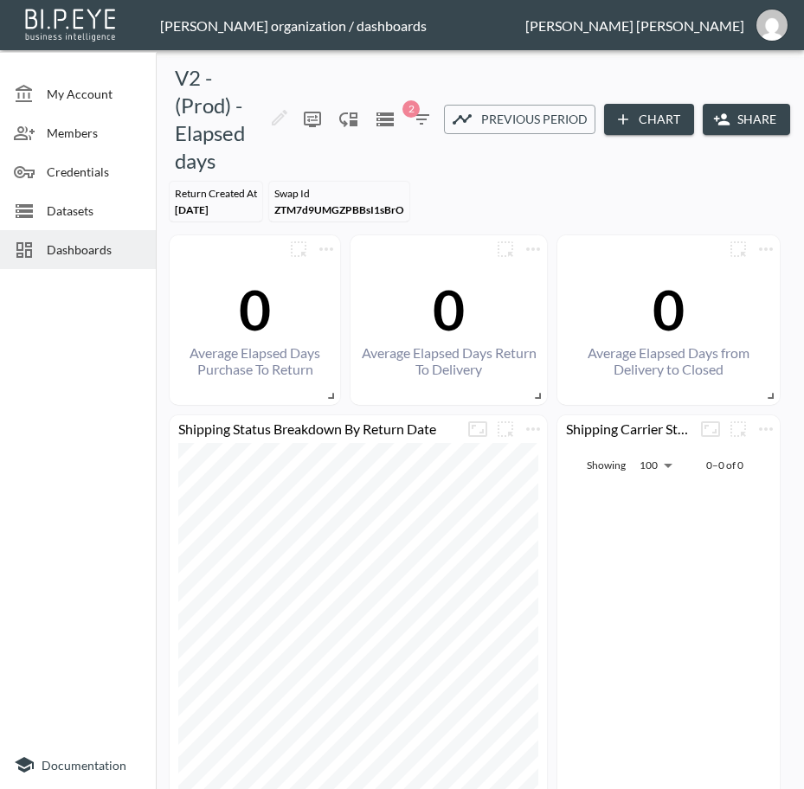
click at [95, 253] on span "Dashboards" at bounding box center [94, 249] width 95 height 18
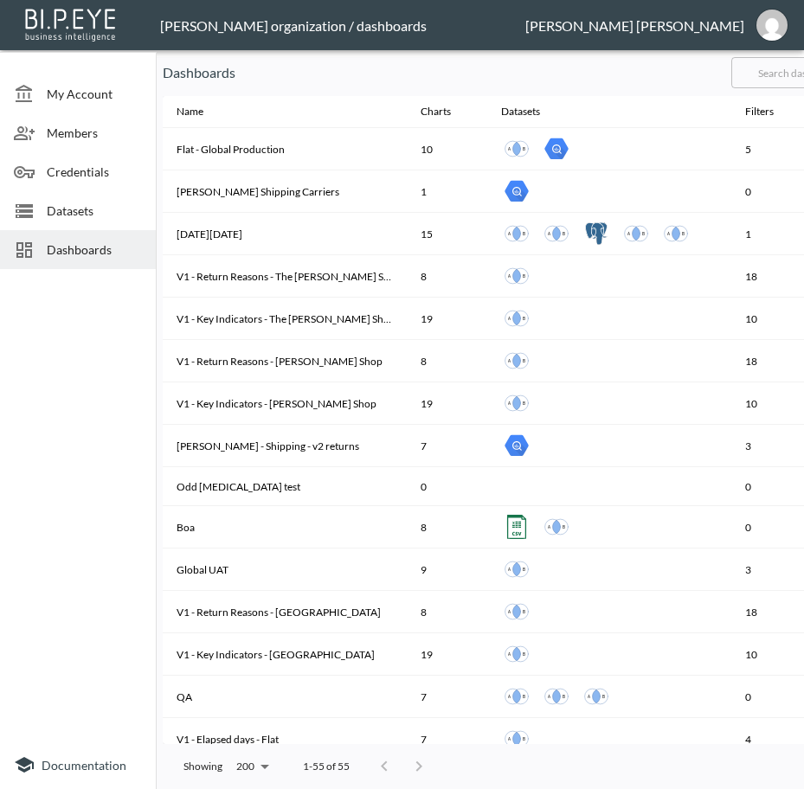
click at [785, 65] on input "text" at bounding box center [801, 72] width 140 height 43
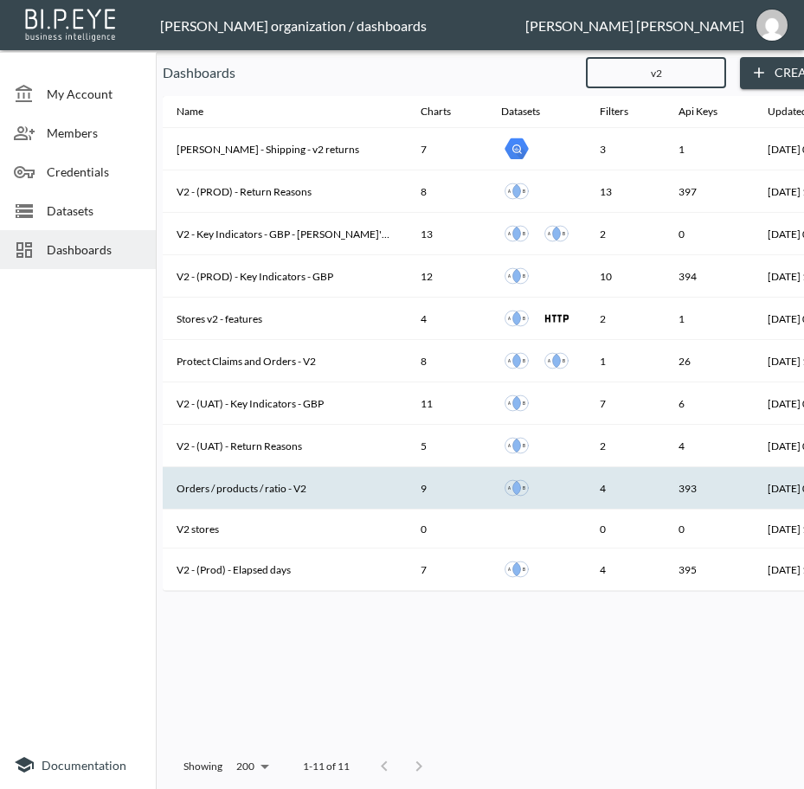
type input "v2"
click at [315, 484] on th "Orders / products / ratio - V2" at bounding box center [285, 488] width 244 height 42
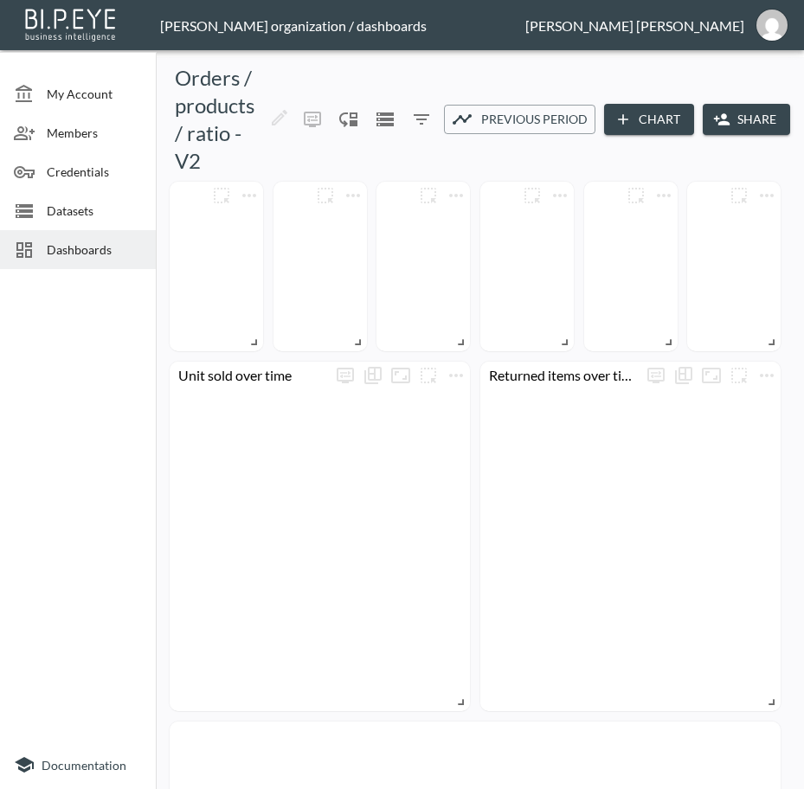
click at [747, 119] on button "Share" at bounding box center [745, 120] width 87 height 32
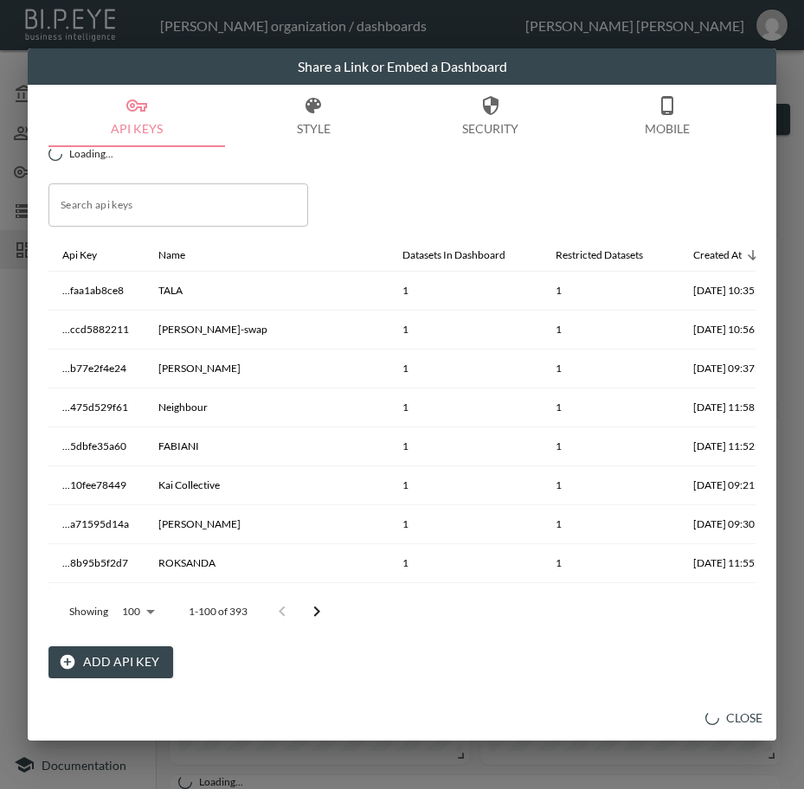
click at [122, 660] on button "Add API Key" at bounding box center [110, 662] width 125 height 32
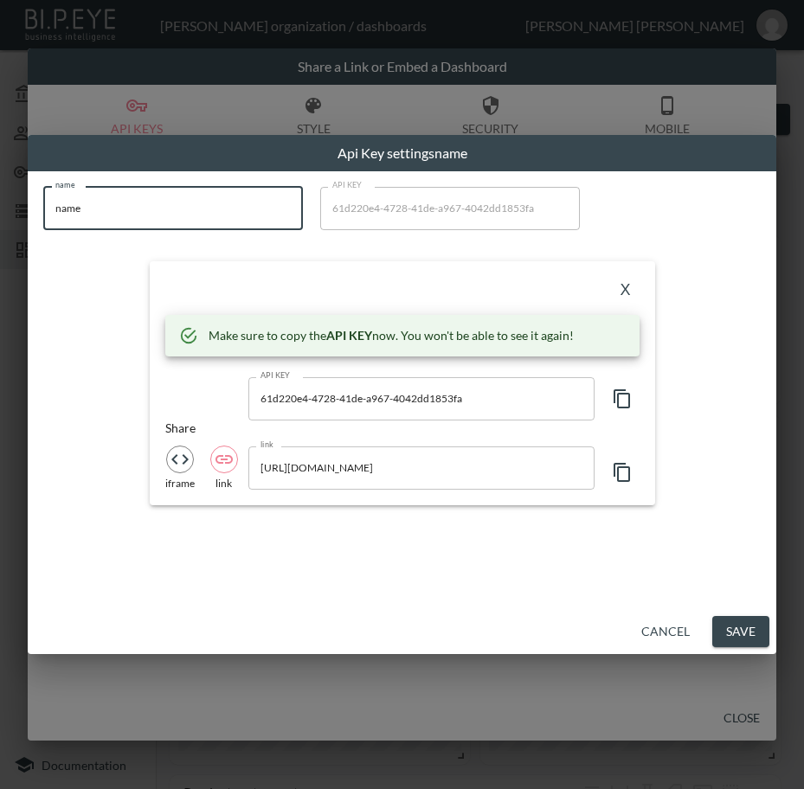
drag, startPoint x: 84, startPoint y: 215, endPoint x: 11, endPoint y: 228, distance: 73.7
click at [11, 228] on div "Api Key settings name name name name API KEY 61d220e4-4728-41de-a967-4042dd1853…" at bounding box center [402, 394] width 804 height 789
paste input "[PERSON_NAME] 1876"
type input "[PERSON_NAME] 1876"
click at [619, 395] on icon "button" at bounding box center [622, 398] width 21 height 21
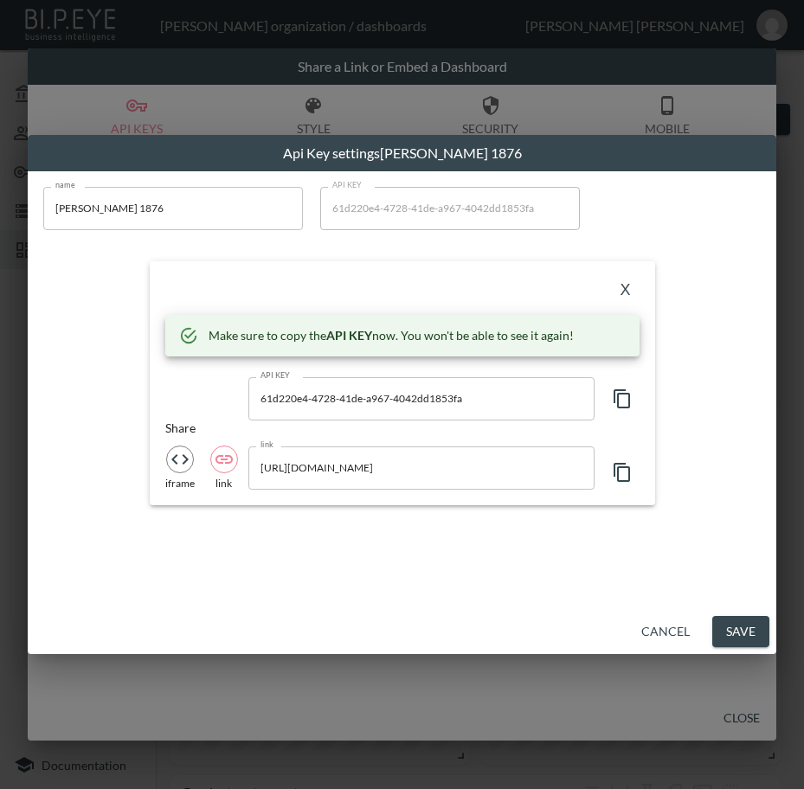
click at [624, 287] on button "X" at bounding box center [626, 291] width 28 height 28
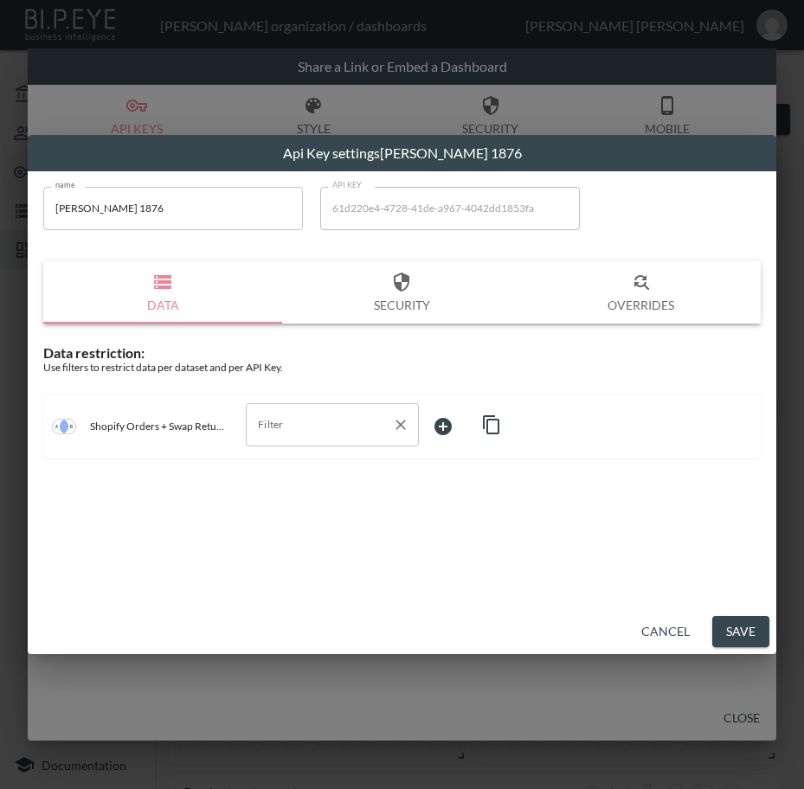
click at [341, 418] on input "Filter" at bounding box center [318, 425] width 131 height 28
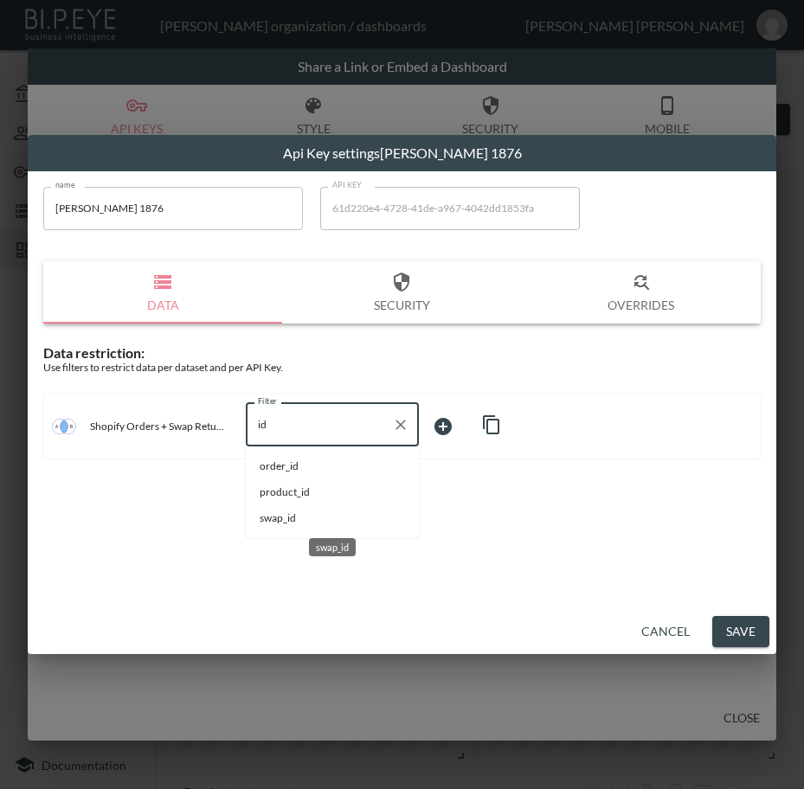
click at [295, 517] on span "swap_id" at bounding box center [332, 518] width 145 height 16
type input "swap_id"
click at [464, 420] on body "BI.P.EYE, Interactive Analytics Dashboards - app [PERSON_NAME] organization / d…" at bounding box center [402, 394] width 804 height 789
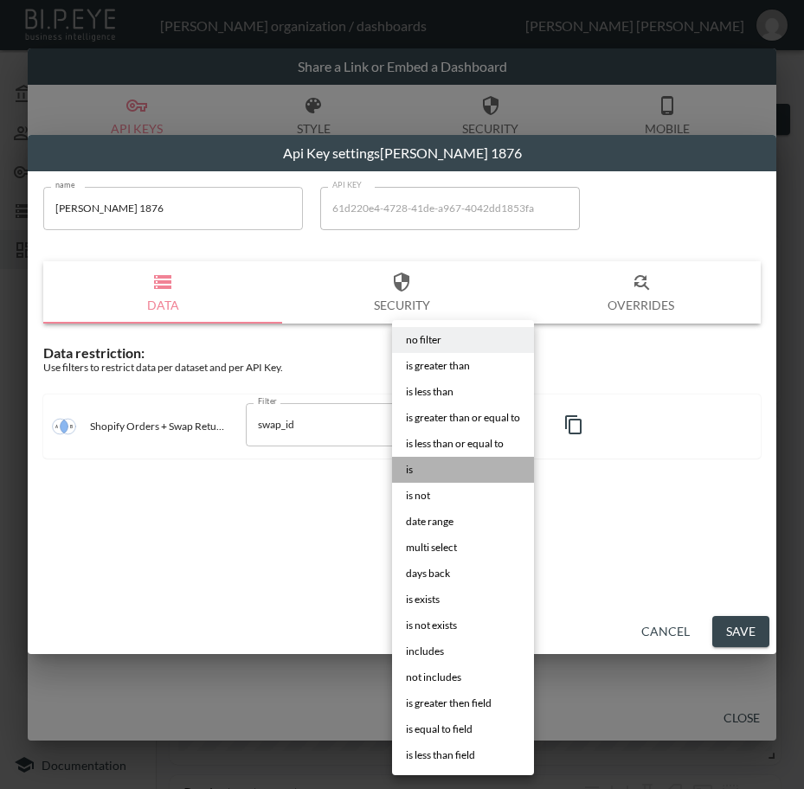
click at [437, 462] on li "is" at bounding box center [463, 470] width 142 height 26
type input "is"
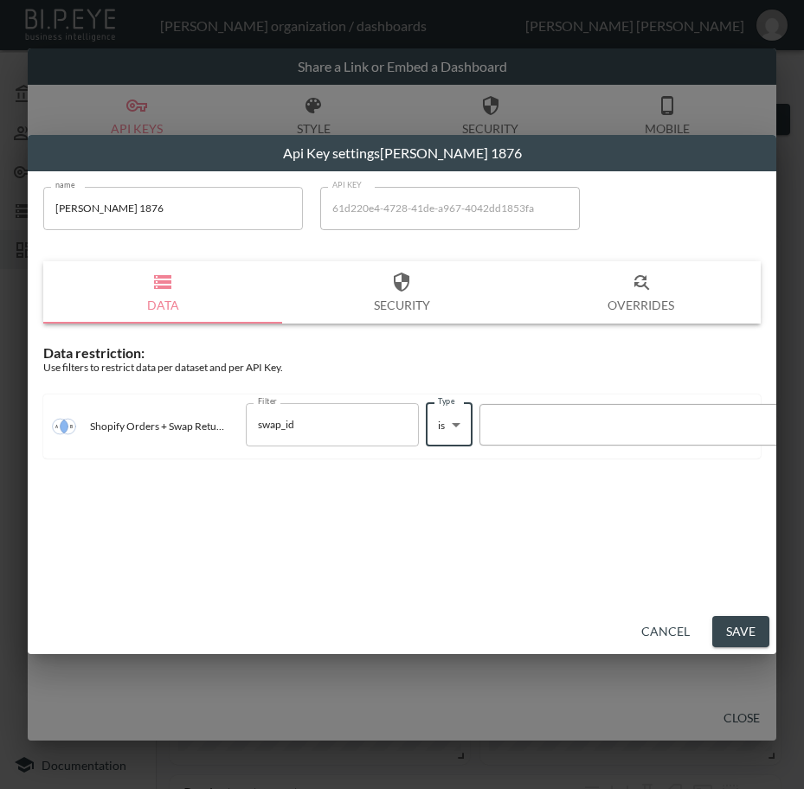
click at [529, 422] on div at bounding box center [636, 424] width 295 height 16
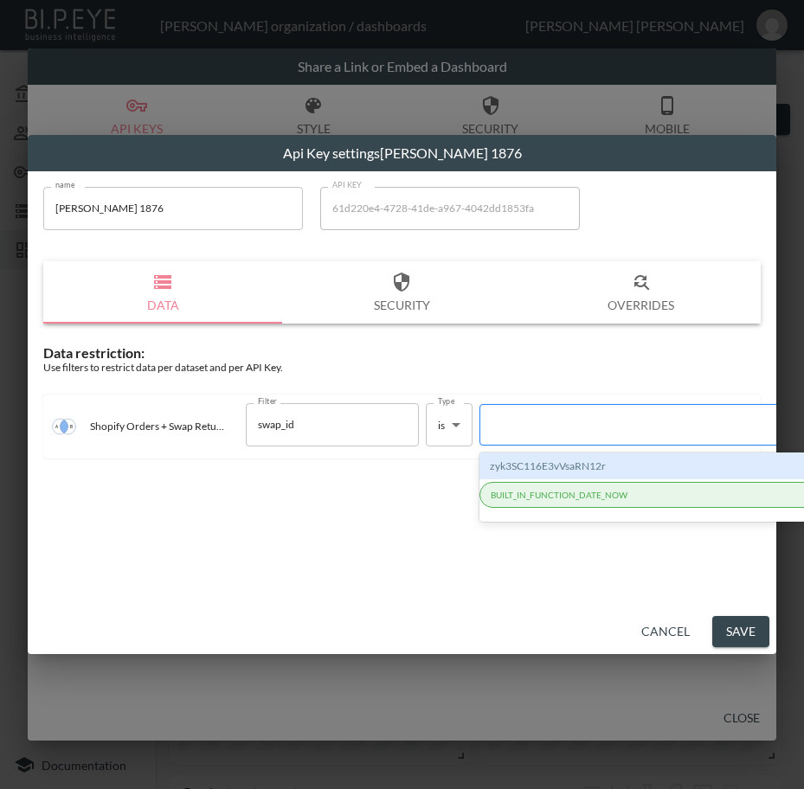
paste input "pXrTrn8EUOG9CUWgJ3Lb"
type input "pXrTrn8EUOG9CUWgJ3Lb"
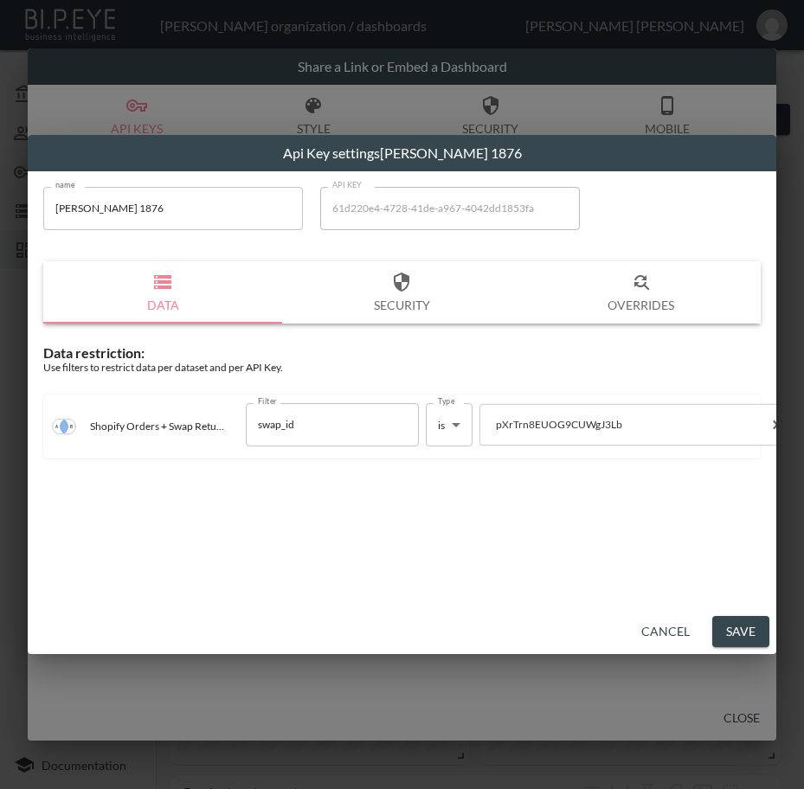
click at [742, 625] on button "Save" at bounding box center [740, 632] width 57 height 32
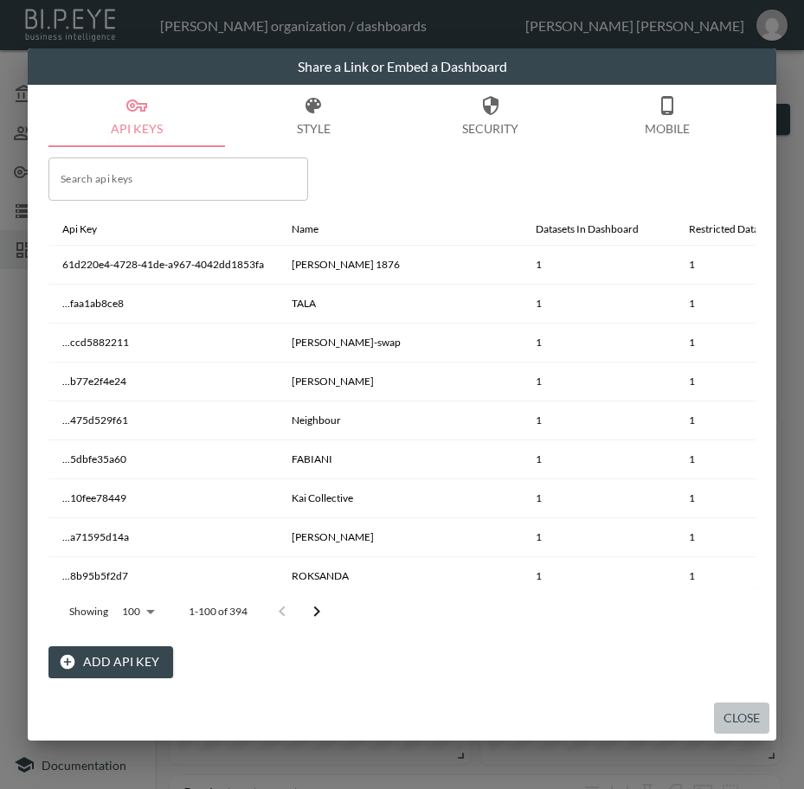
click at [748, 718] on button "Close" at bounding box center [741, 718] width 55 height 32
